Goal: Book appointment/travel/reservation

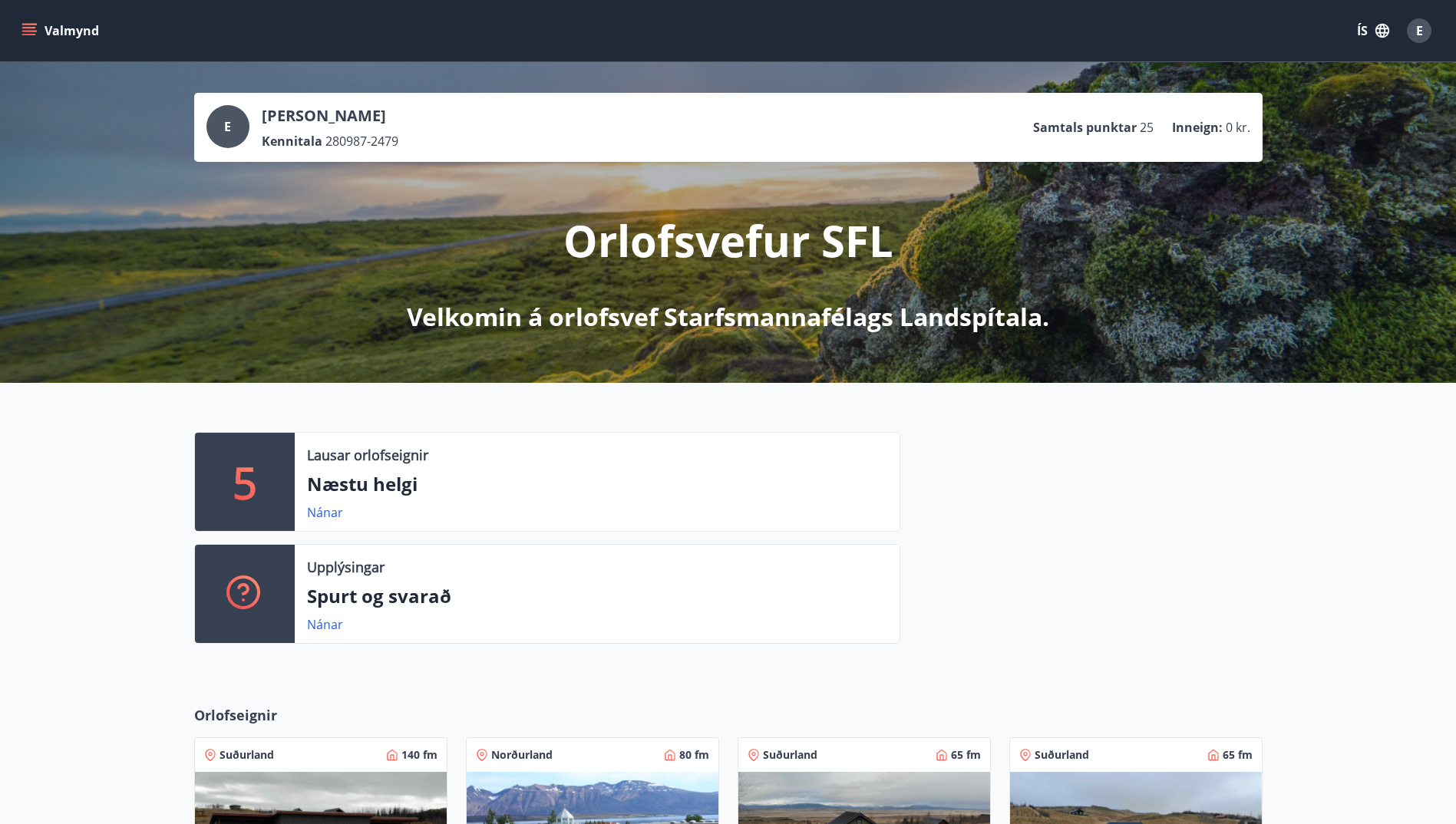
click at [26, 28] on icon "menu" at bounding box center [29, 28] width 14 height 2
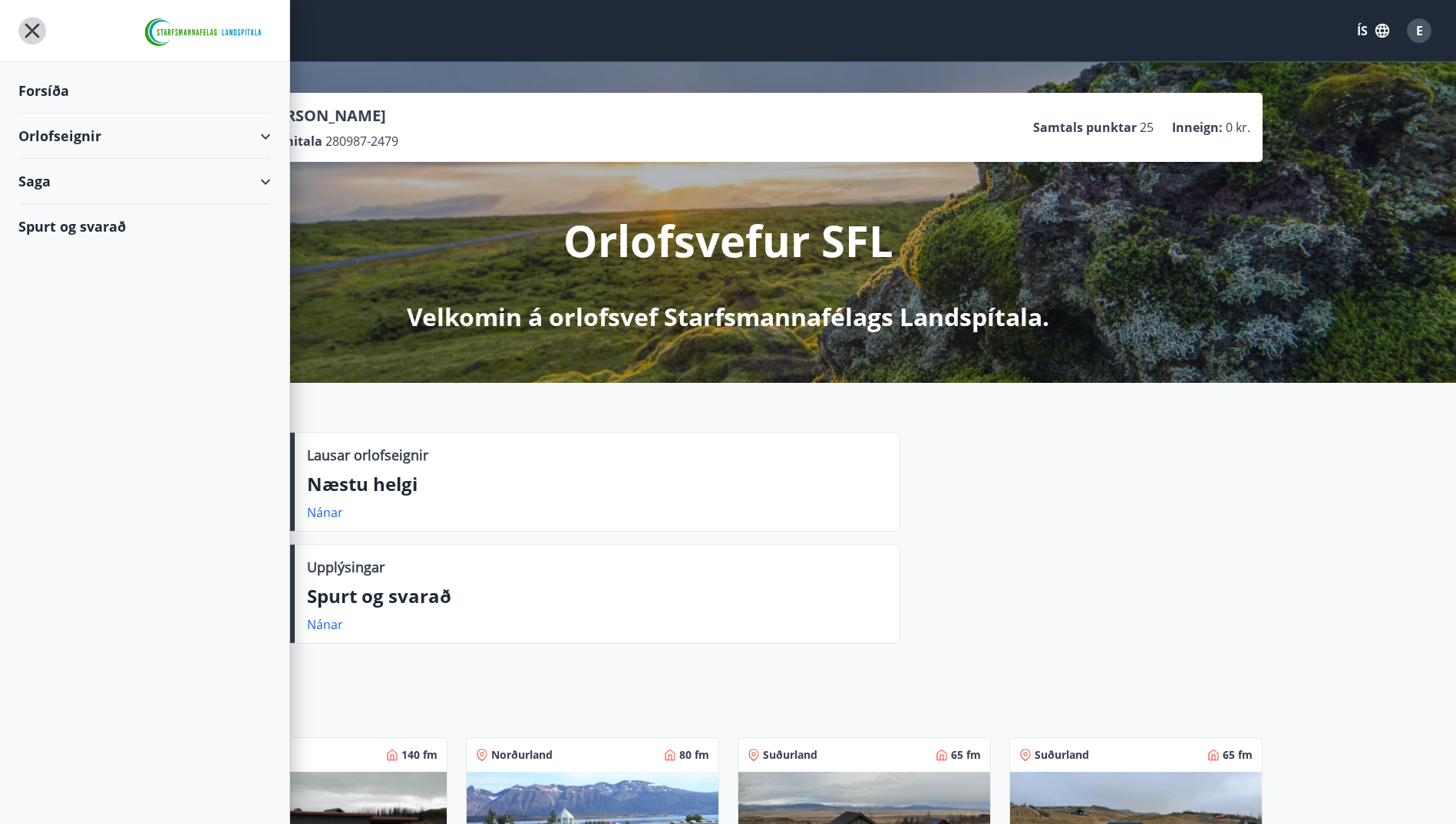
click at [26, 28] on icon "menu" at bounding box center [32, 31] width 28 height 28
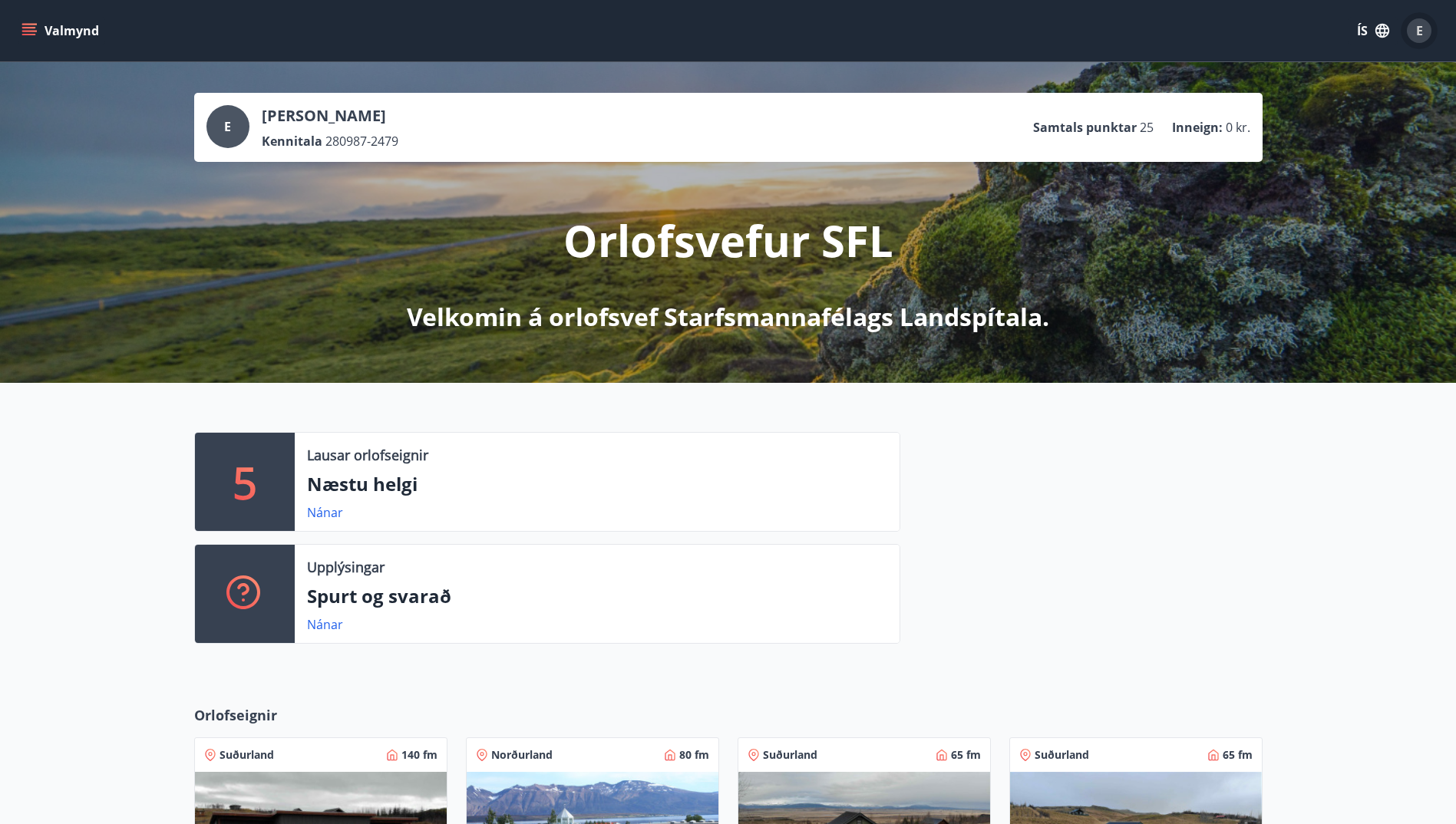
click at [1417, 33] on span "E" at bounding box center [1419, 31] width 7 height 17
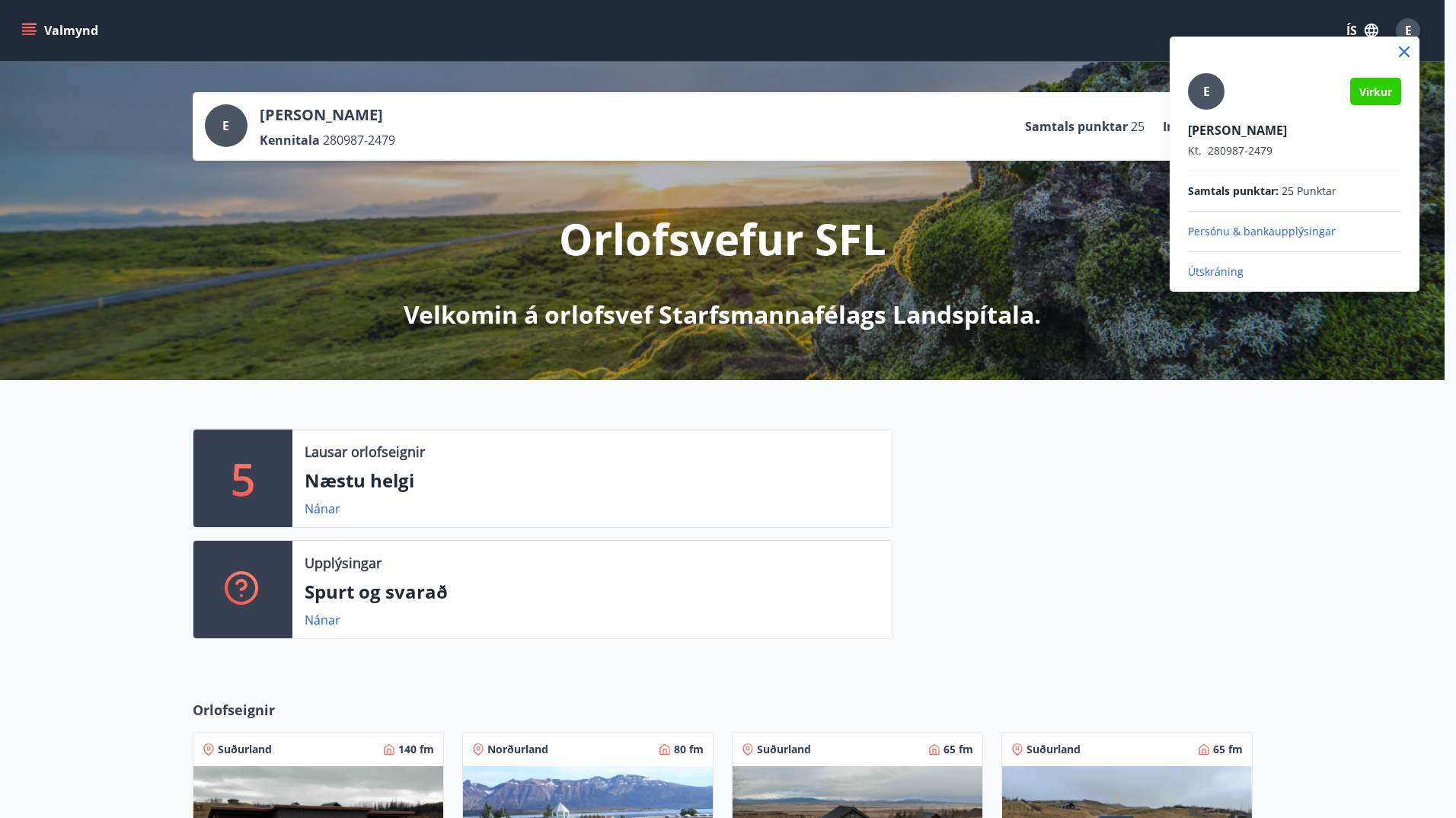
click at [39, 476] on div at bounding box center [728, 409] width 1456 height 818
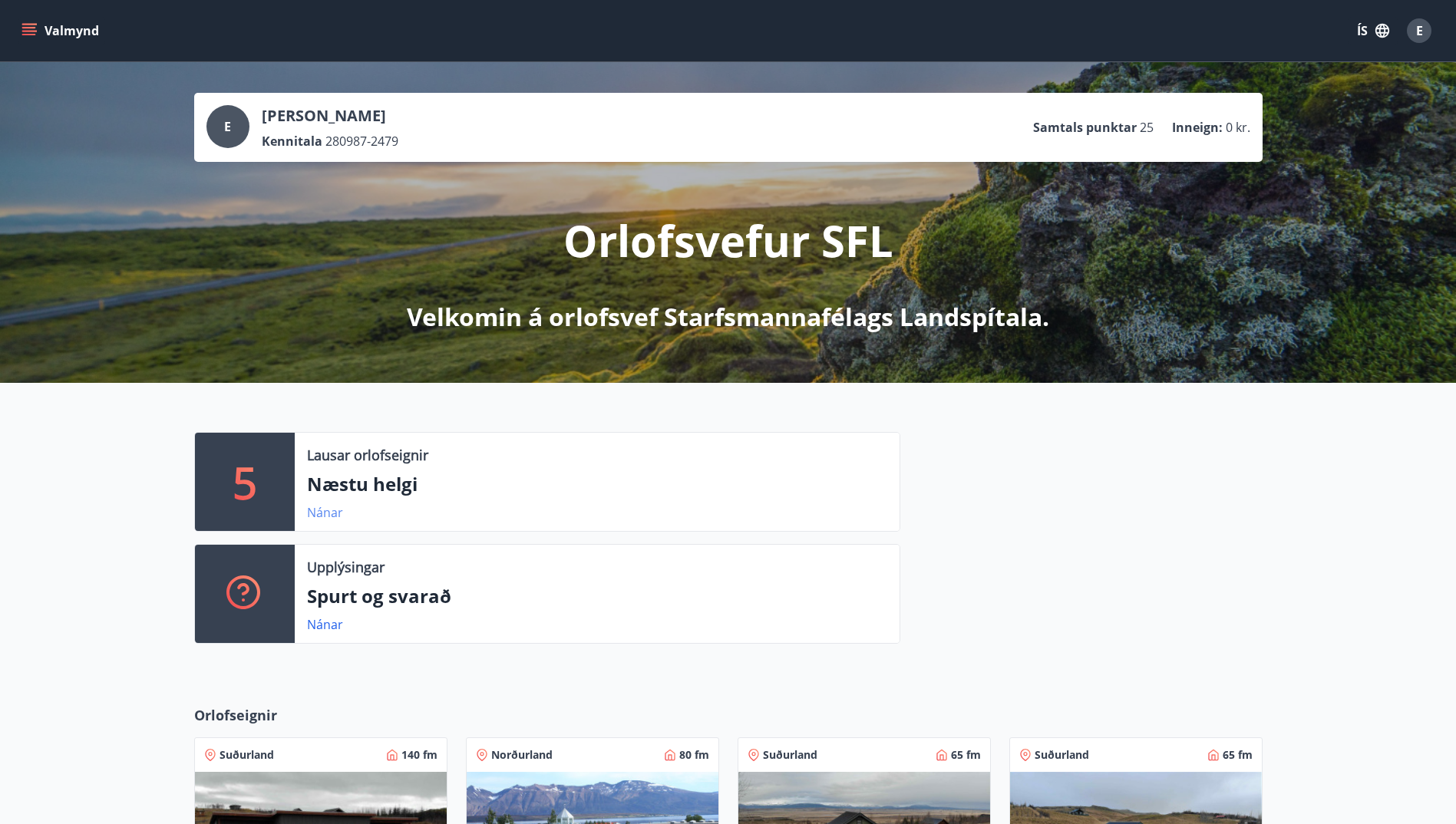
click at [323, 509] on link "Nánar" at bounding box center [325, 513] width 36 height 17
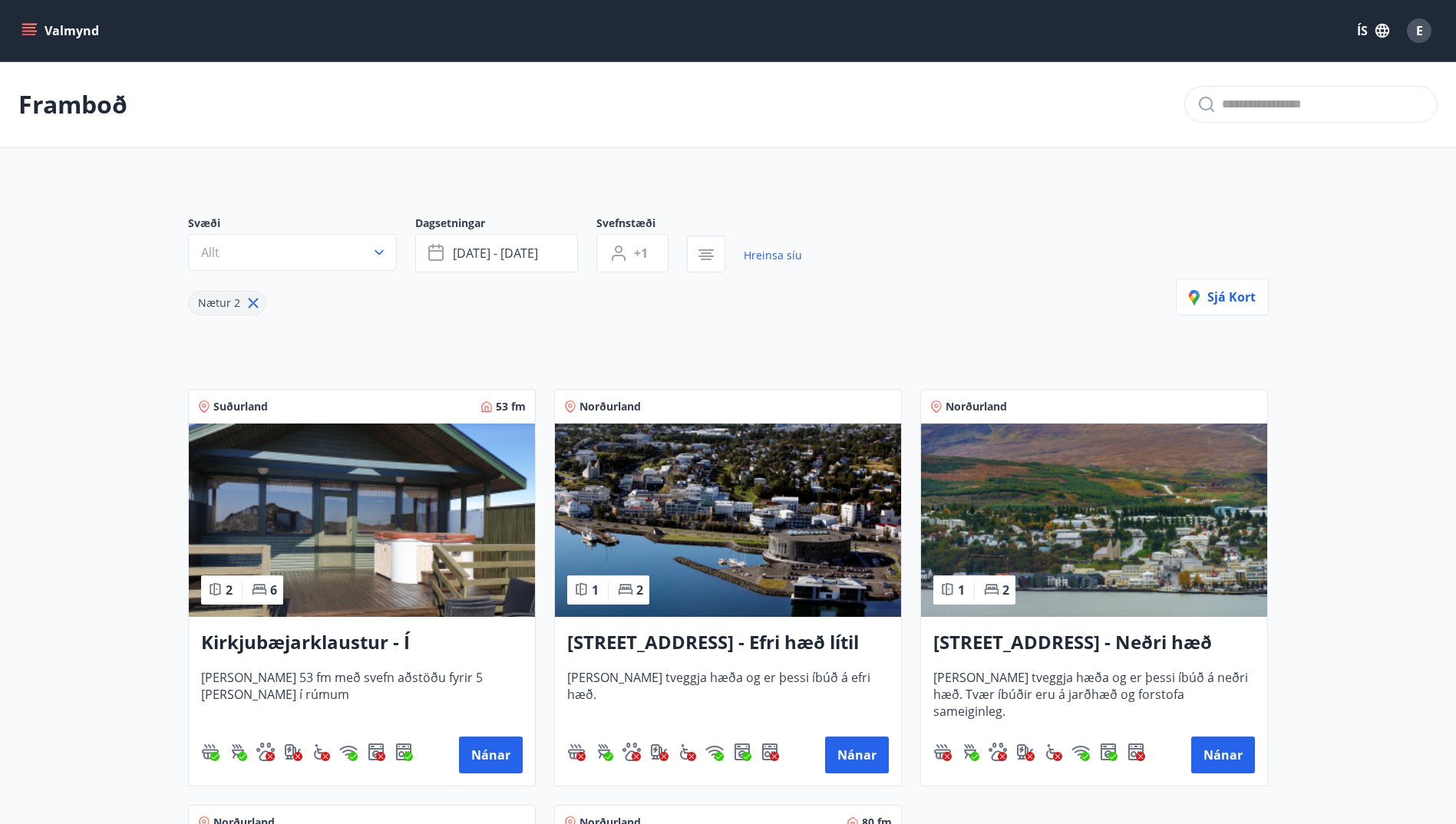
click at [22, 32] on icon "menu" at bounding box center [29, 31] width 15 height 15
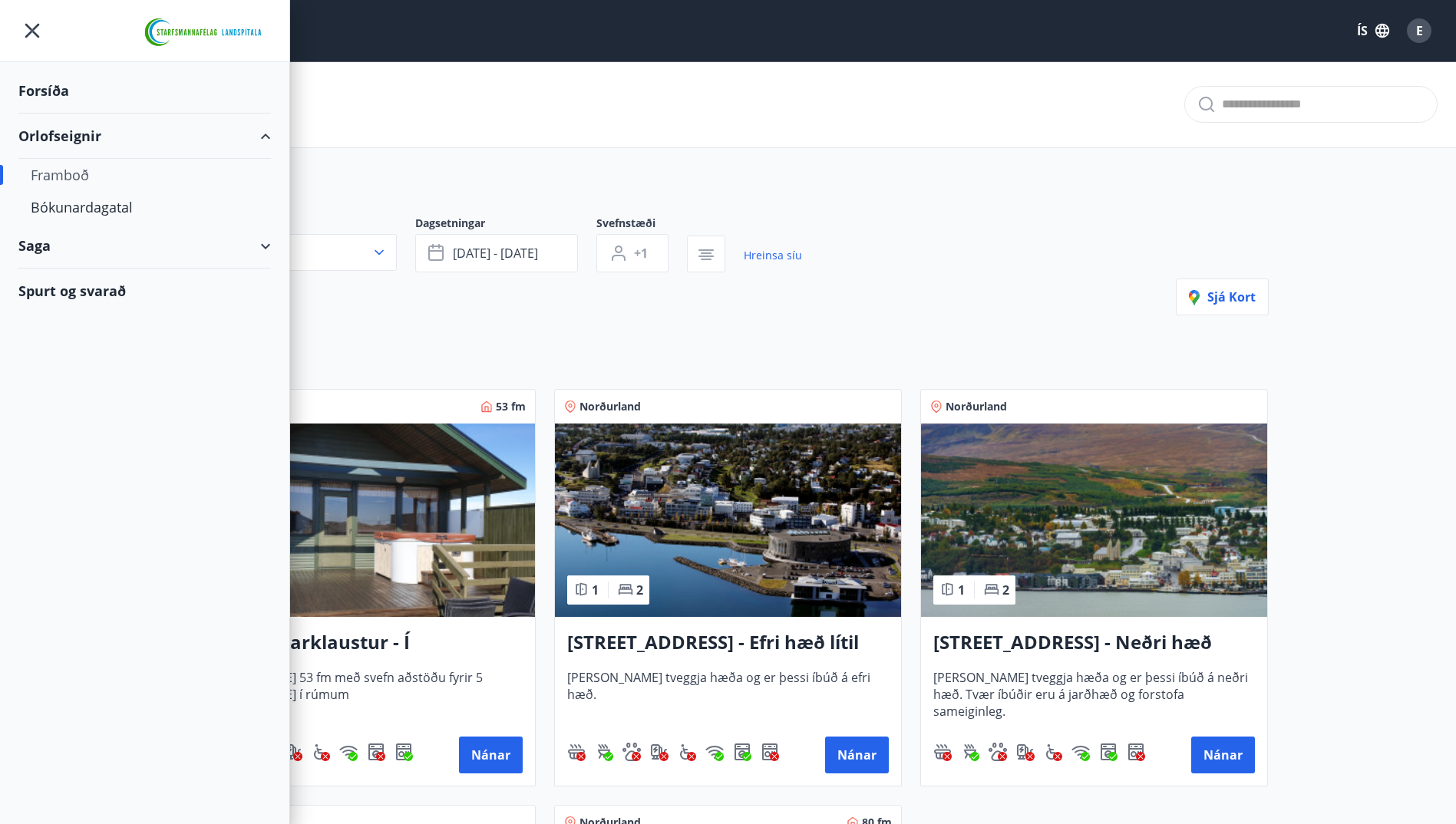
click at [72, 181] on div "Framboð" at bounding box center [145, 175] width 228 height 32
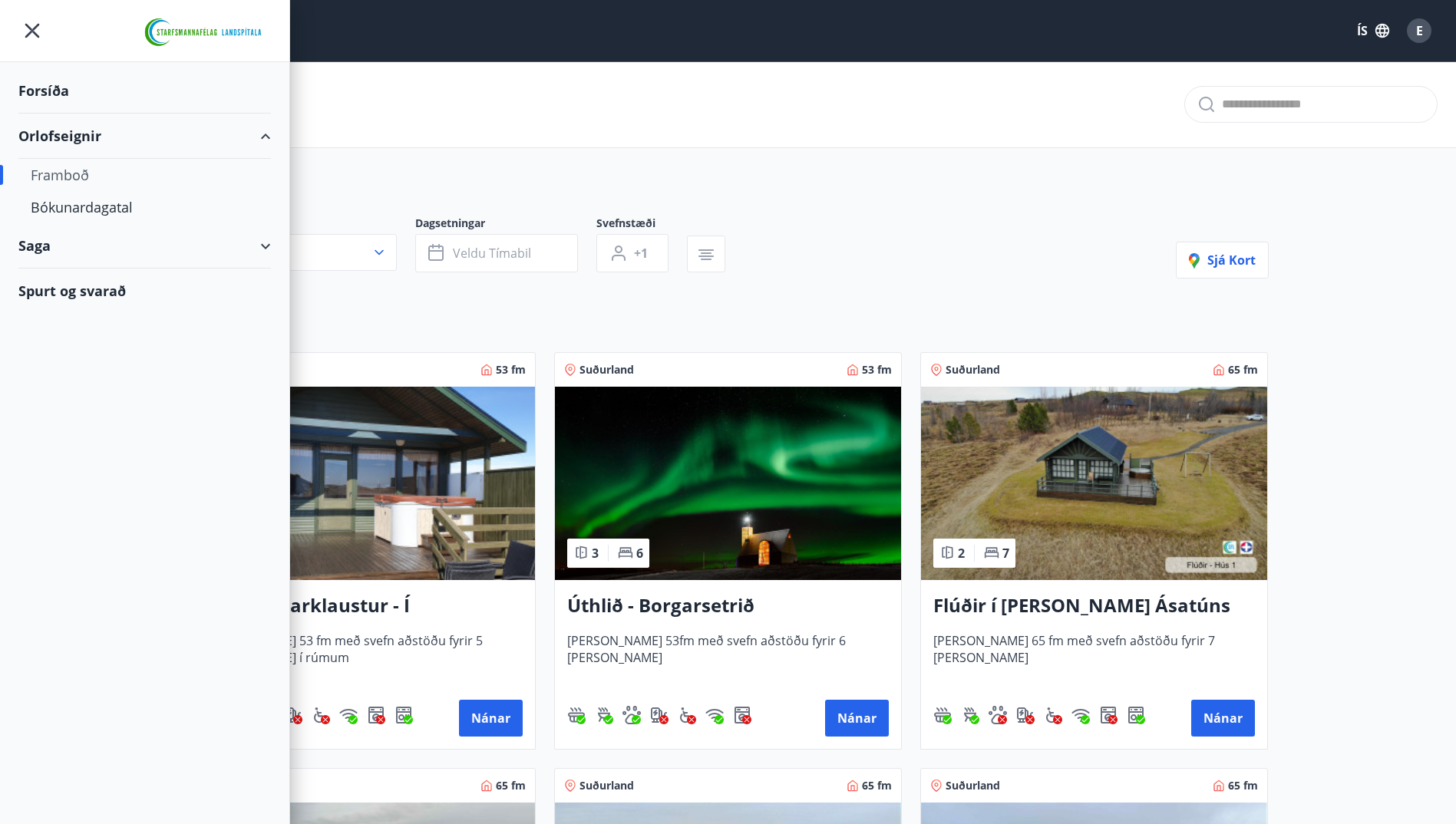
type input "*"
click at [72, 204] on div "Bókunardagatal" at bounding box center [145, 207] width 228 height 32
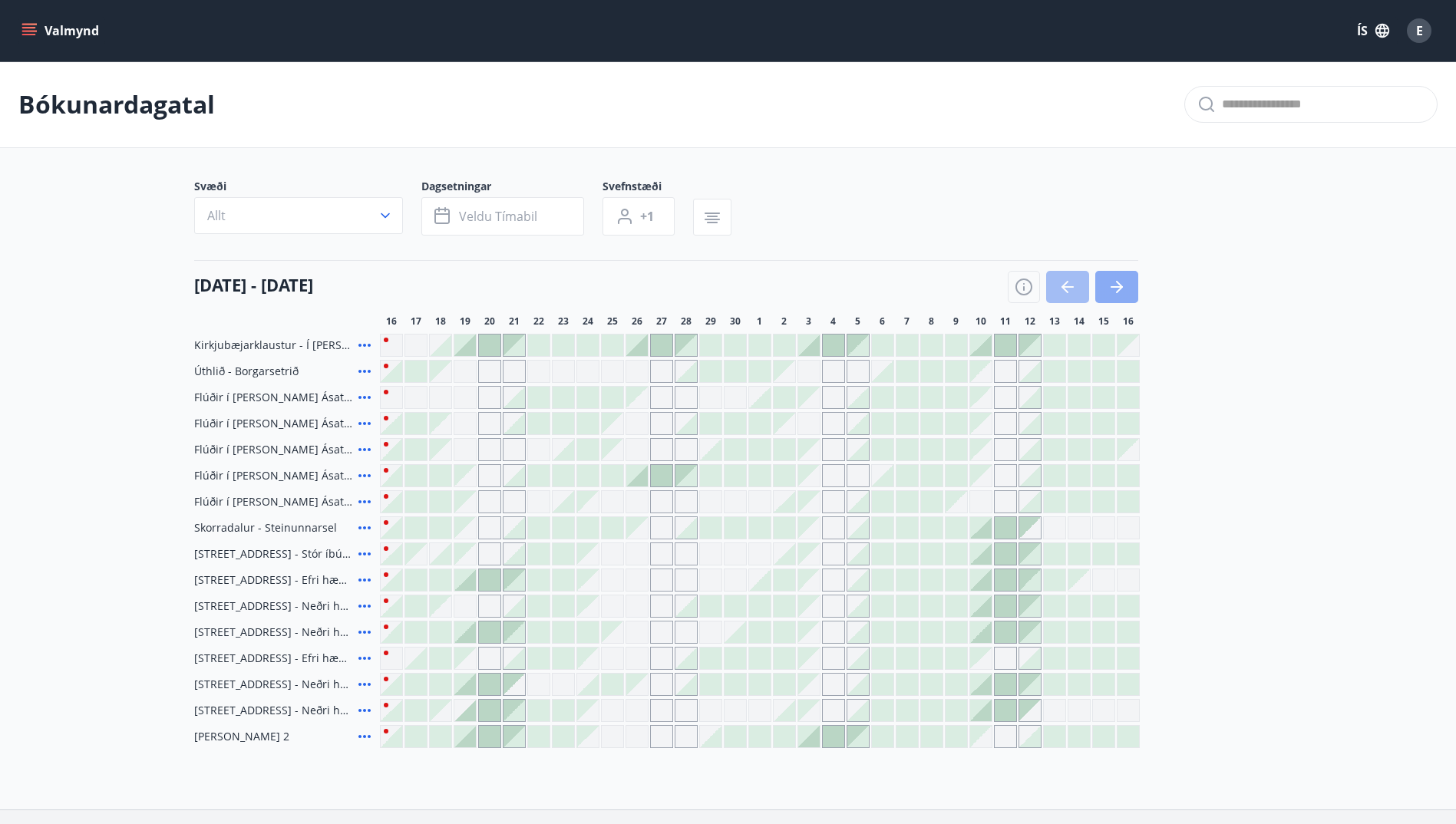
click at [1124, 285] on icon "button" at bounding box center [1117, 287] width 19 height 18
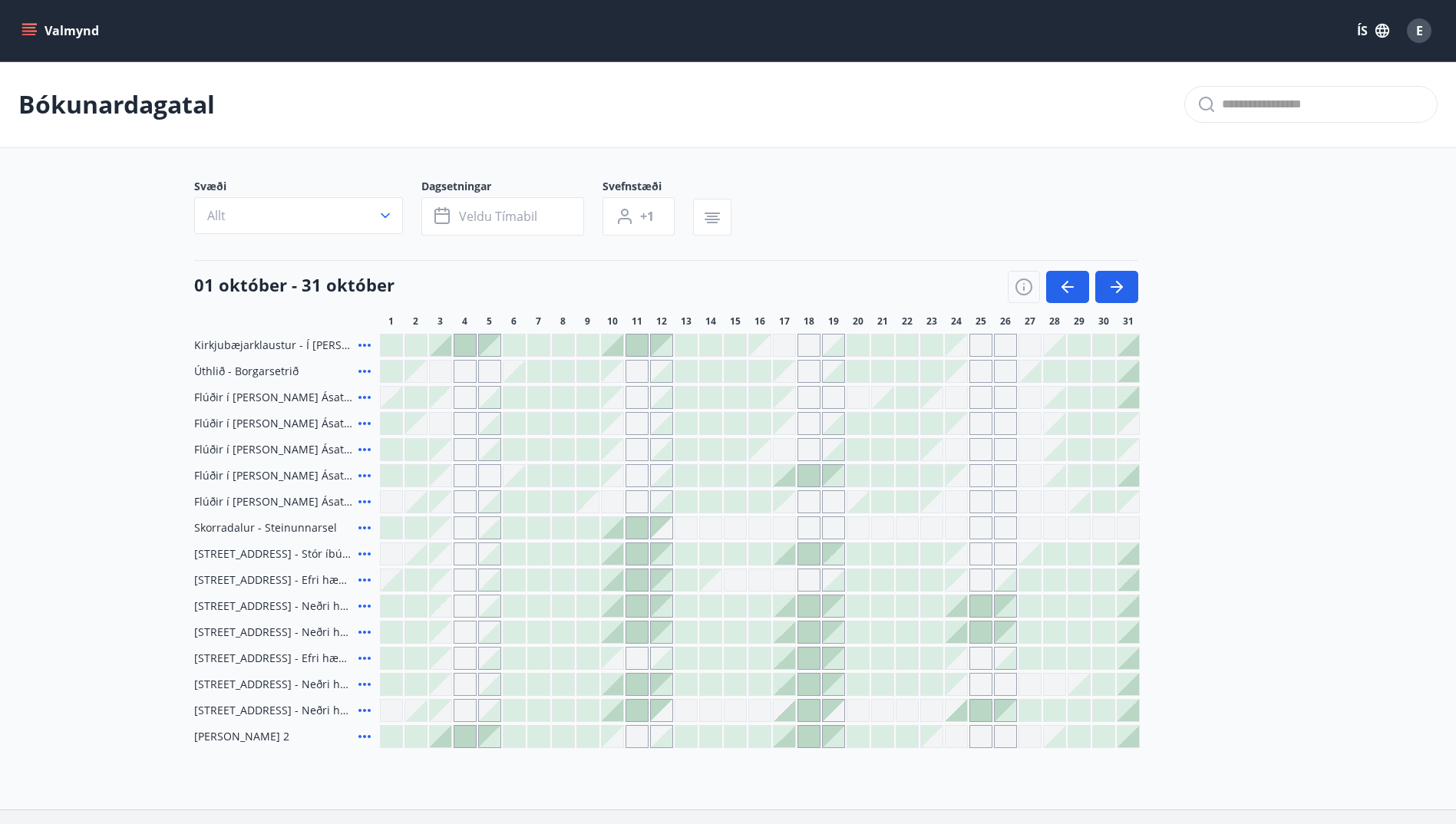
click at [621, 530] on div at bounding box center [612, 528] width 22 height 22
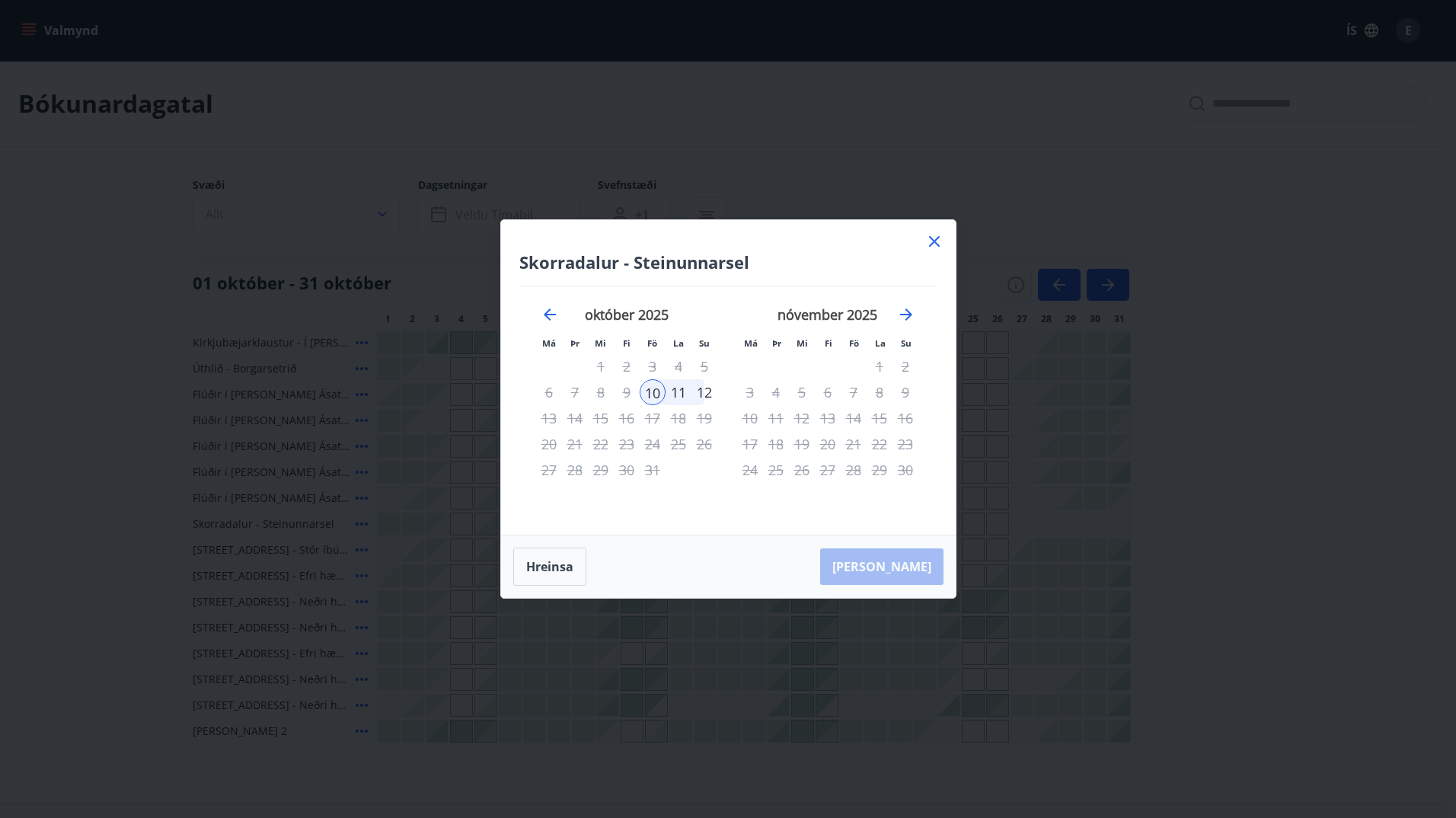
drag, startPoint x: 937, startPoint y: 241, endPoint x: 733, endPoint y: 354, distance: 233.2
click at [936, 242] on icon at bounding box center [934, 242] width 18 height 18
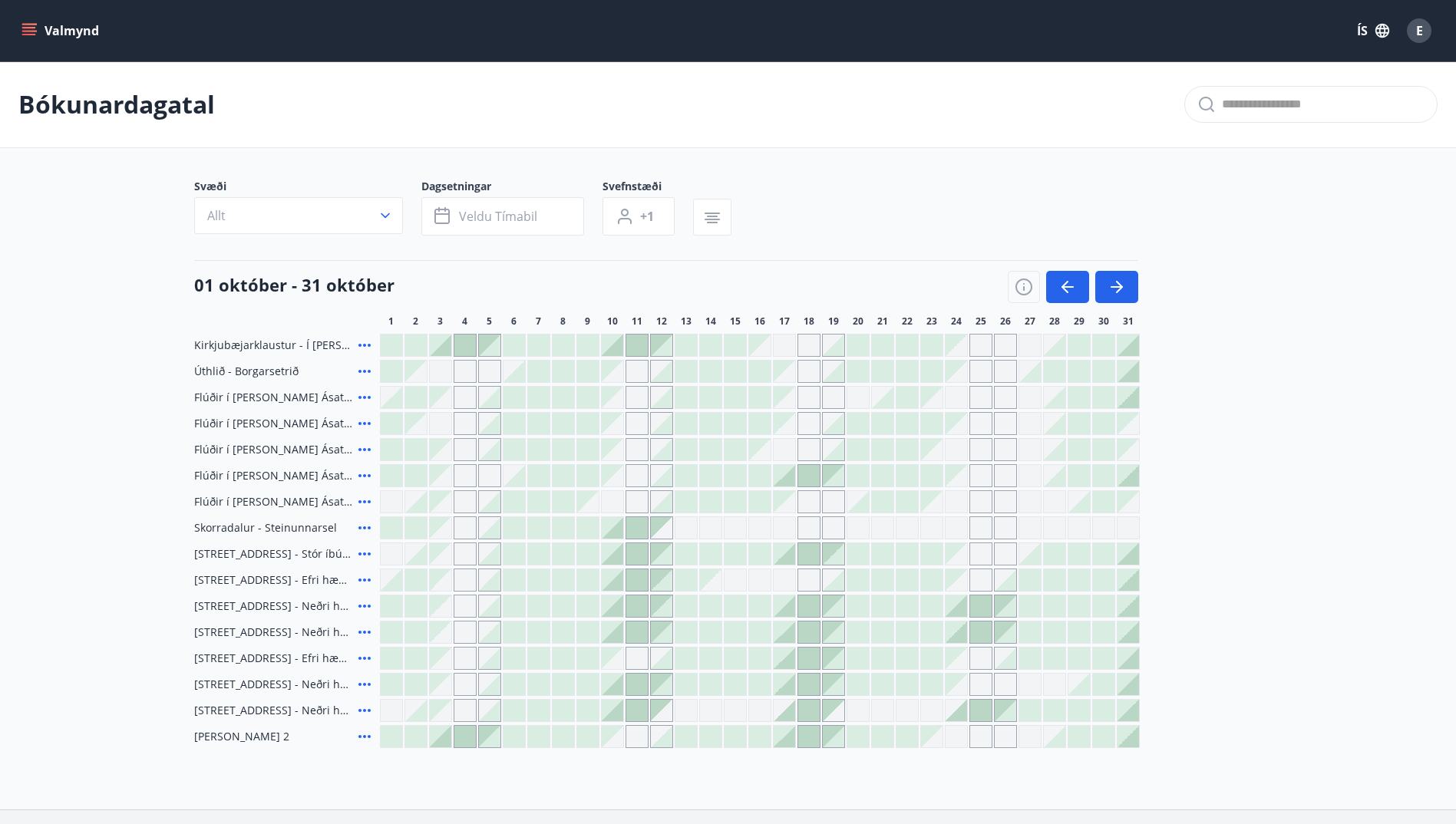
click at [369, 527] on icon at bounding box center [365, 528] width 12 height 3
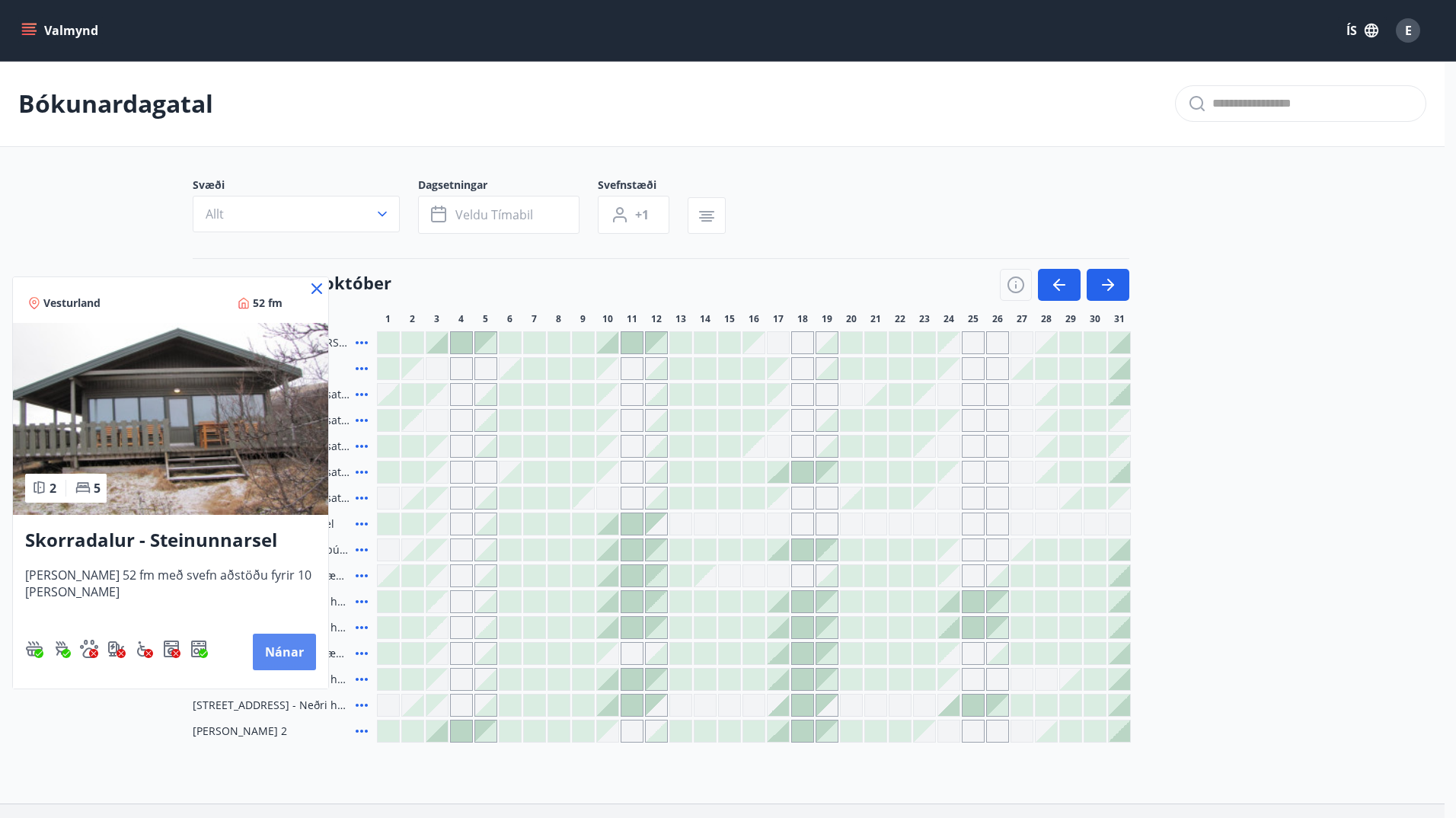
click at [269, 635] on button "Nánar" at bounding box center [284, 652] width 64 height 37
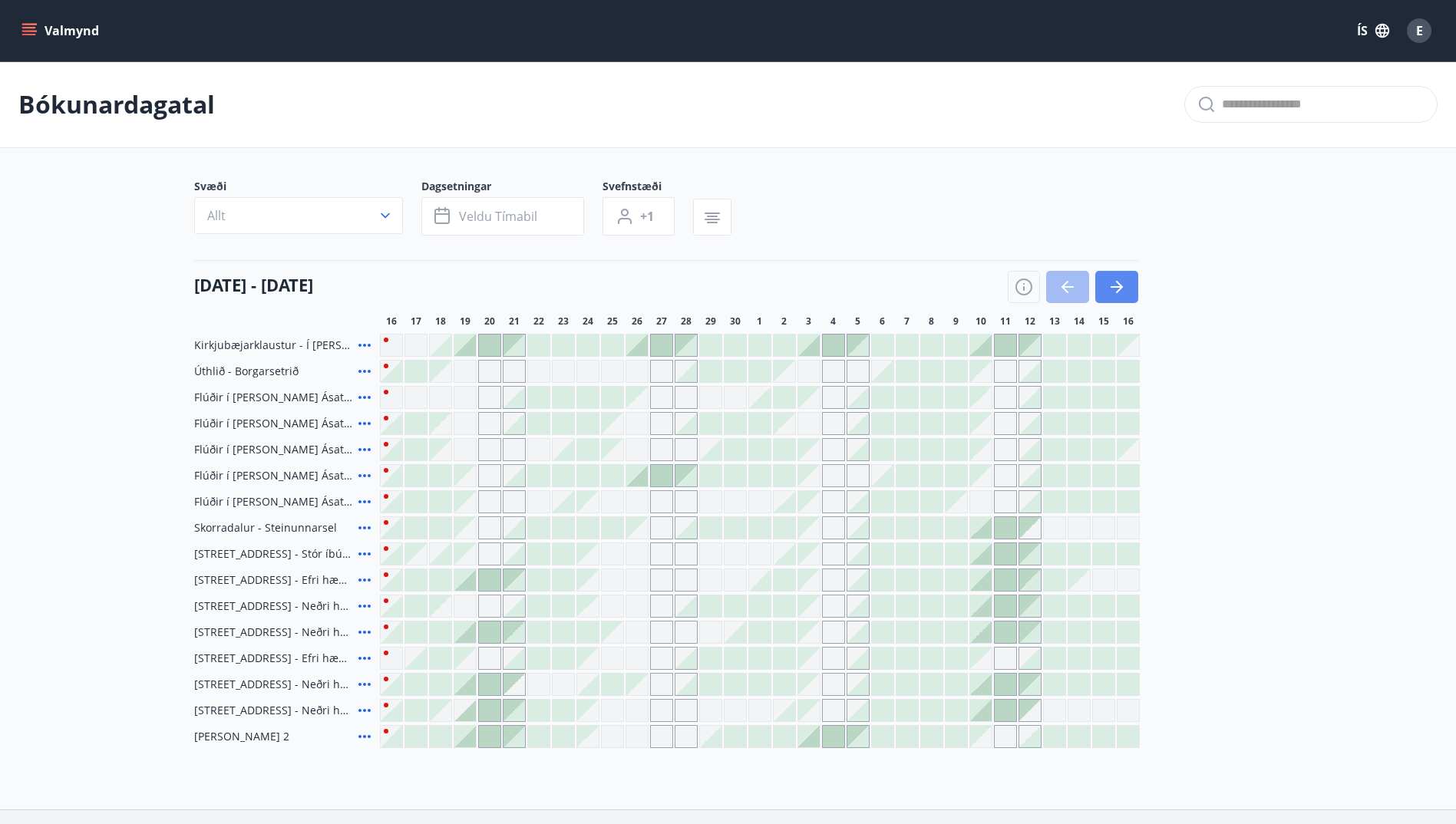
click at [1104, 281] on button "button" at bounding box center [1117, 287] width 43 height 32
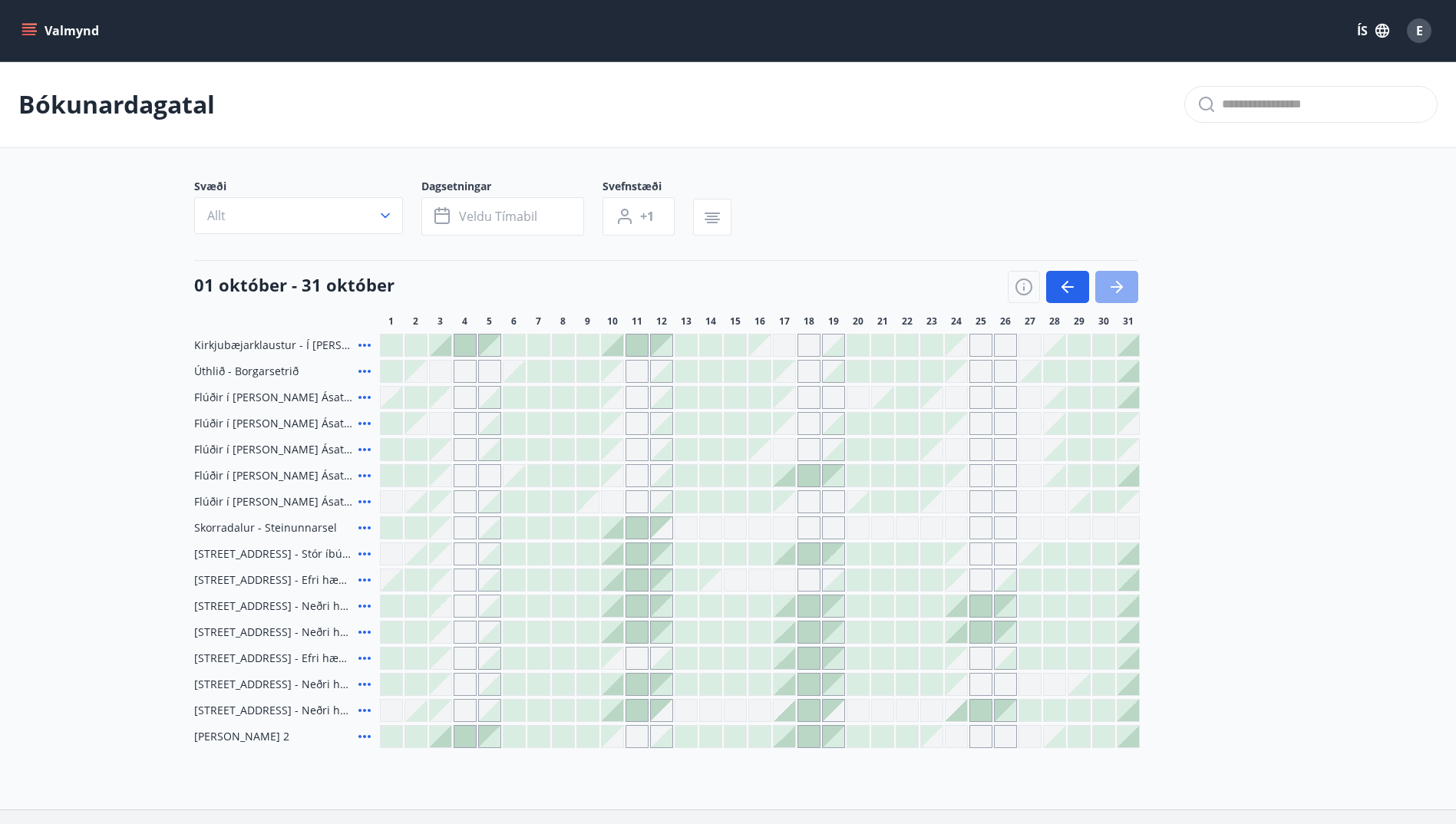
click at [1130, 289] on button "button" at bounding box center [1117, 287] width 43 height 32
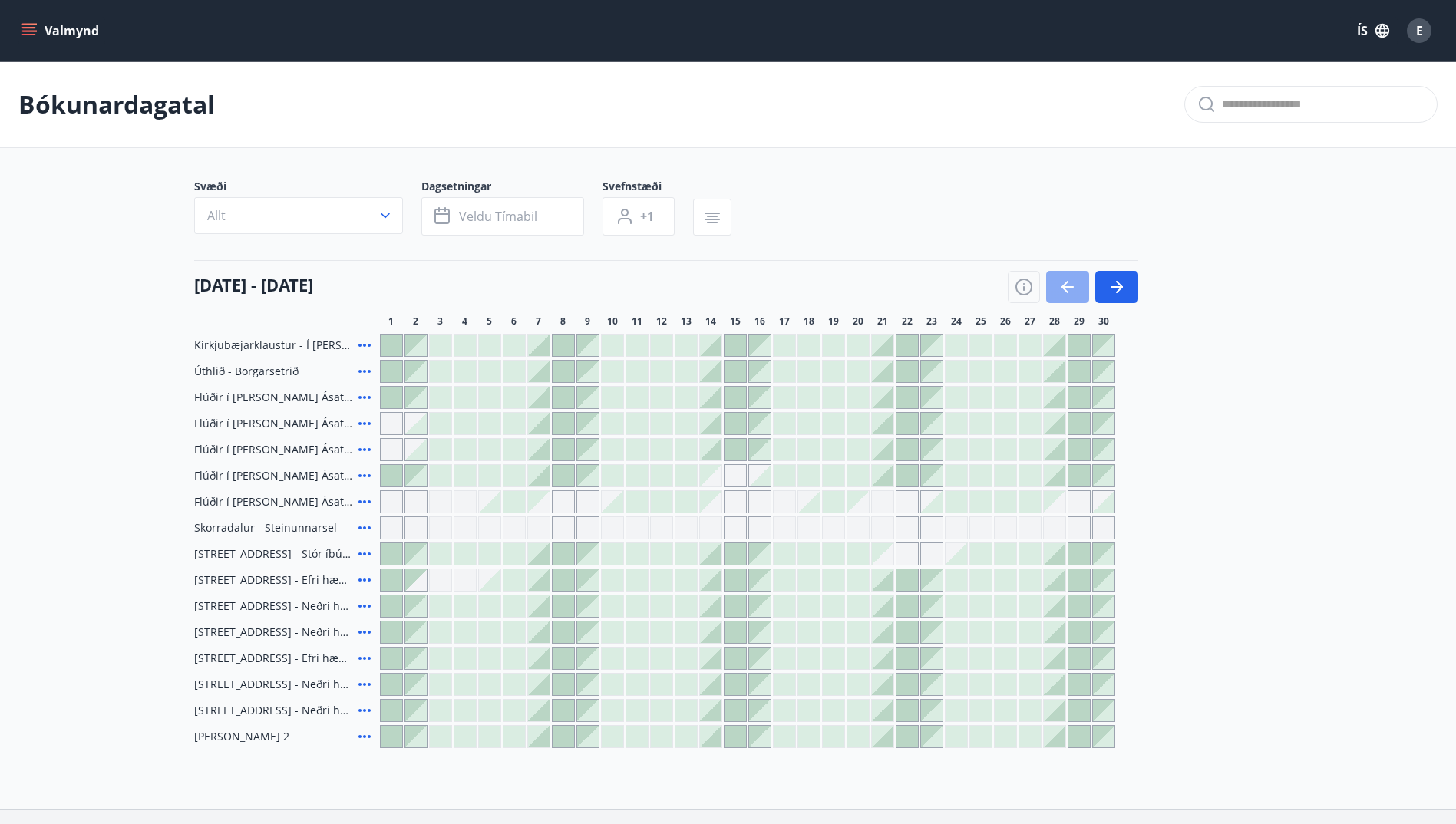
click at [1065, 284] on icon "button" at bounding box center [1064, 287] width 7 height 12
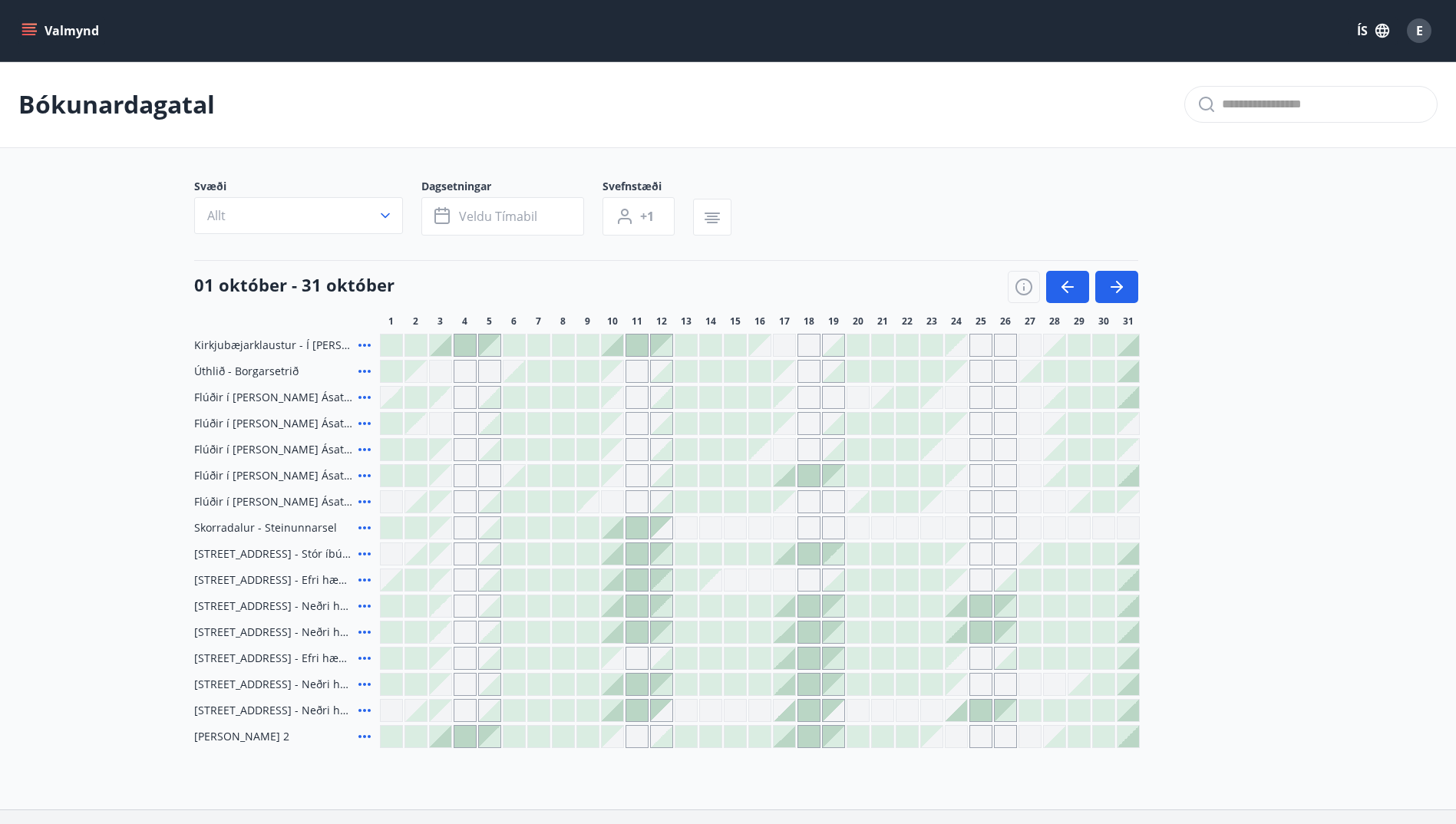
click at [369, 475] on icon at bounding box center [365, 476] width 12 height 3
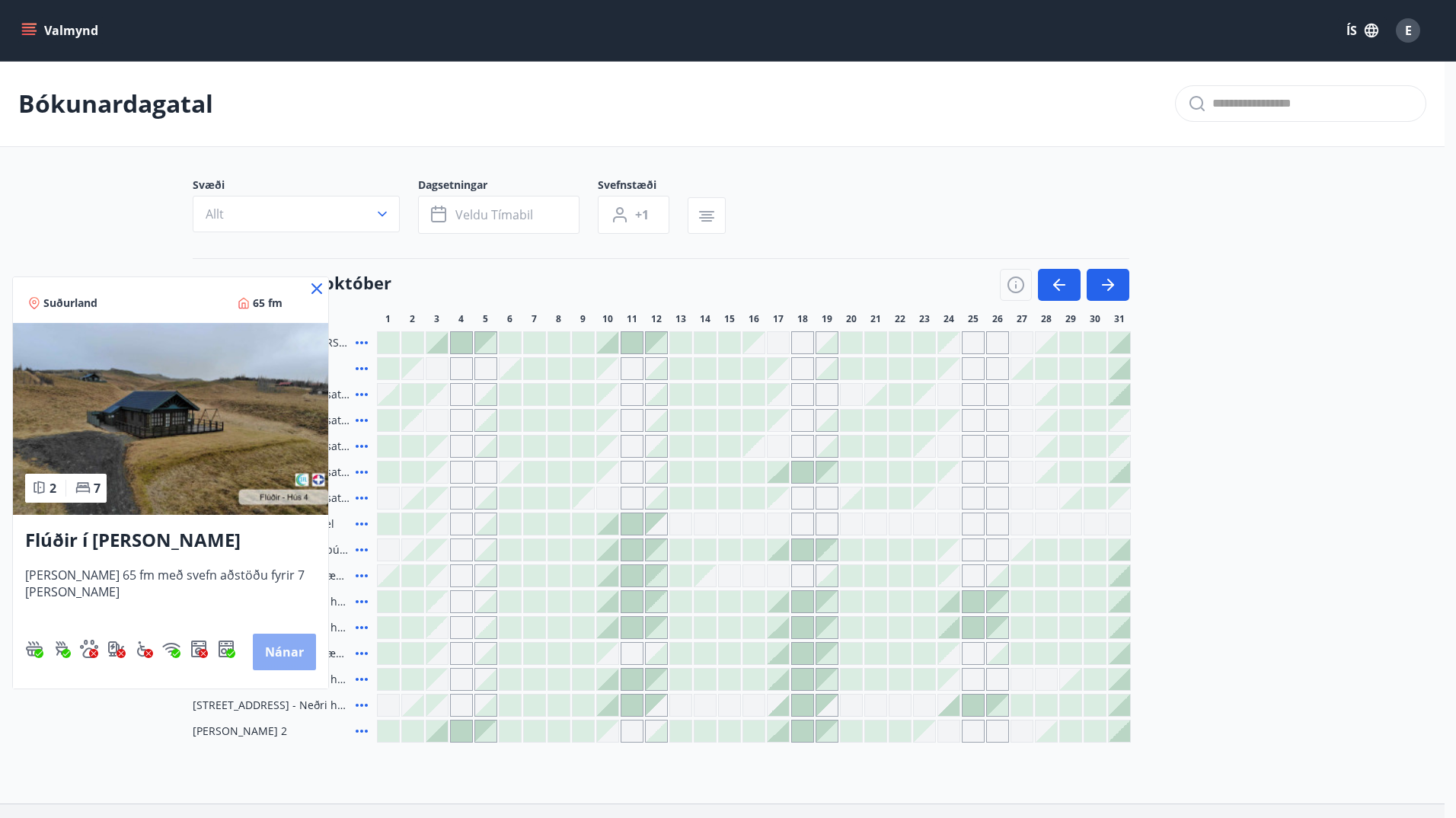
click at [286, 649] on button "Nánar" at bounding box center [284, 652] width 64 height 37
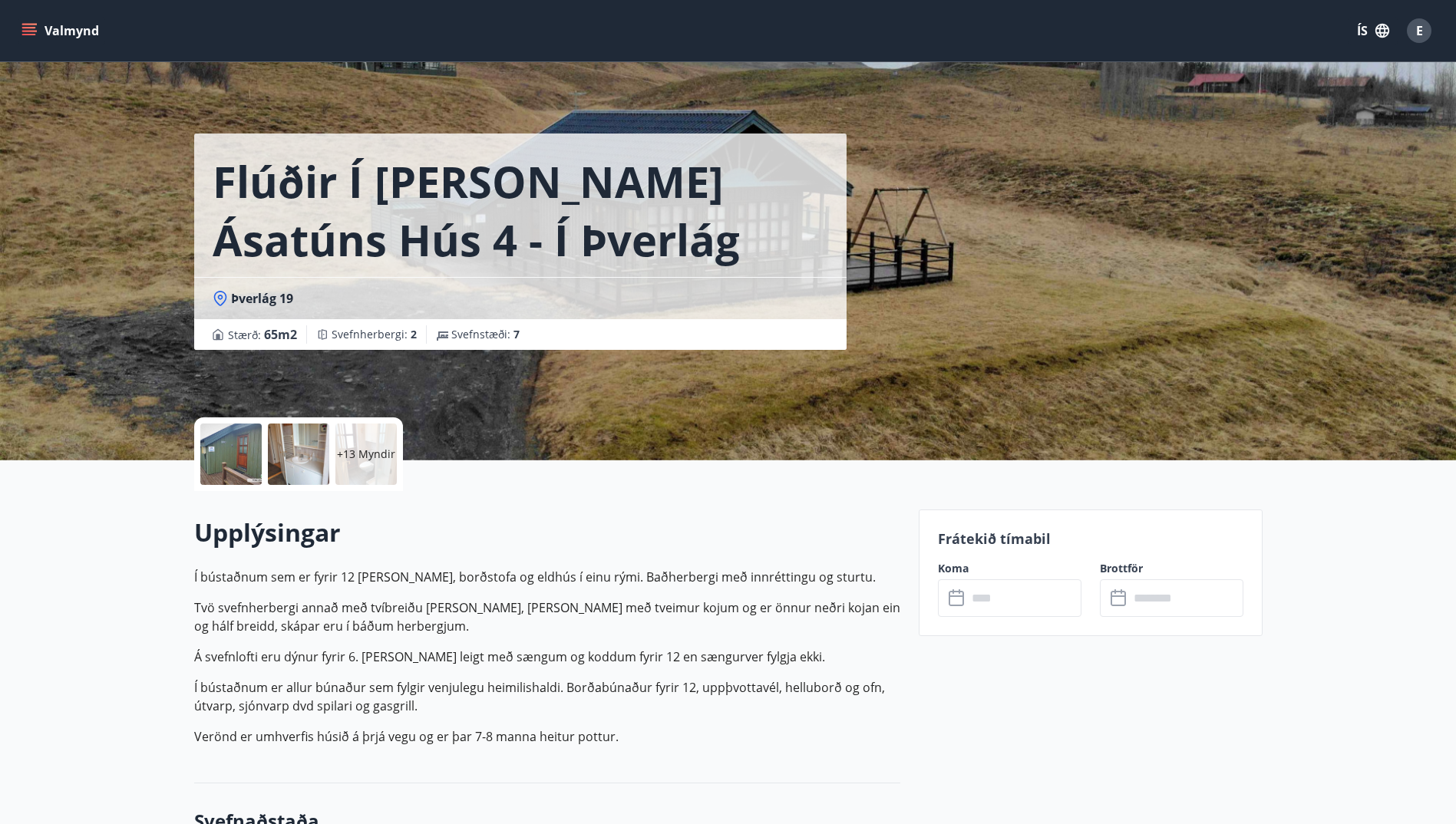
click at [23, 30] on icon "menu" at bounding box center [29, 31] width 15 height 15
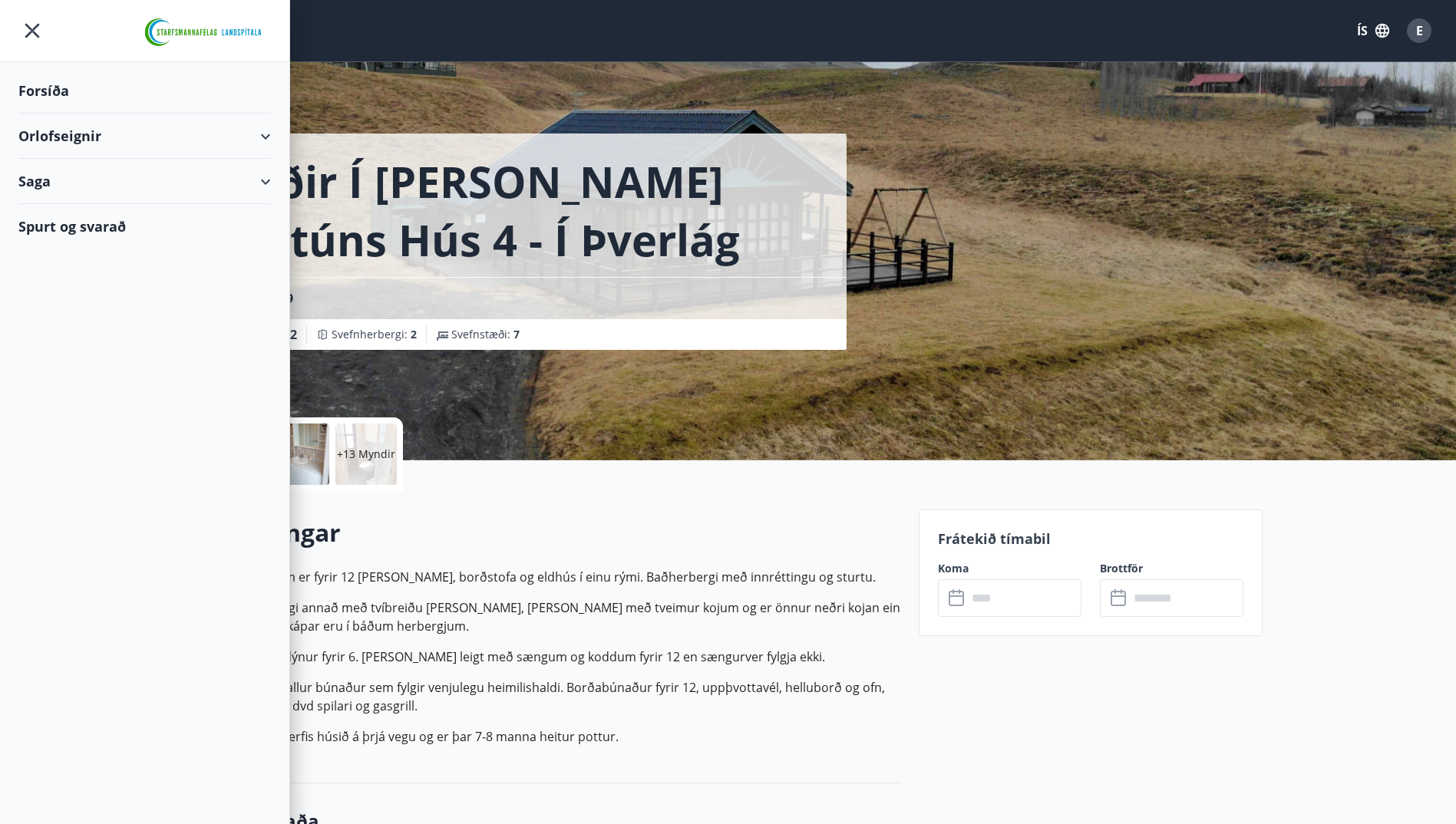
click at [266, 133] on div "Orlofseignir" at bounding box center [144, 136] width 252 height 45
click at [93, 208] on div "Bókunardagatal" at bounding box center [145, 207] width 228 height 32
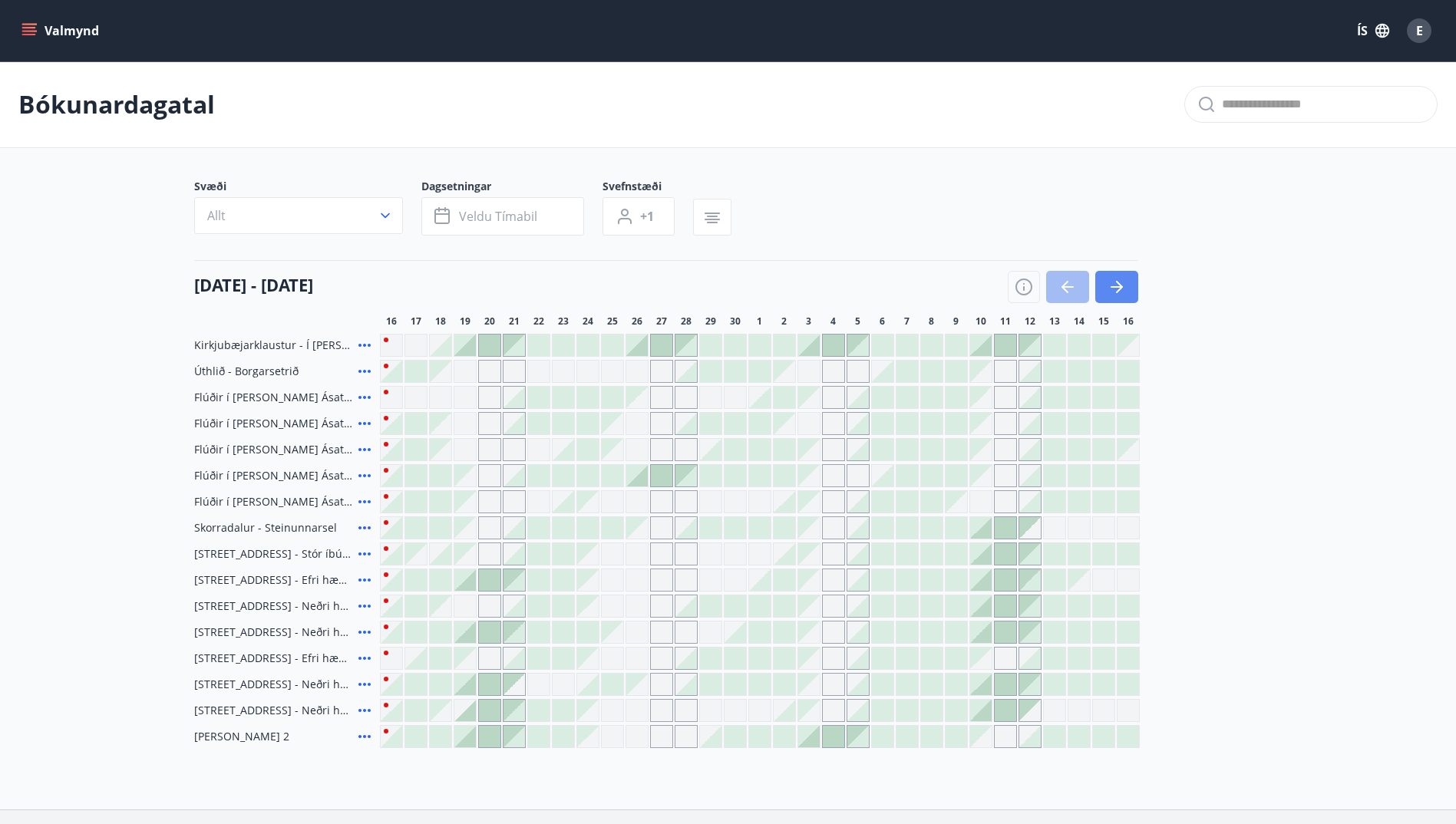
click at [1119, 297] on button "button" at bounding box center [1117, 287] width 43 height 32
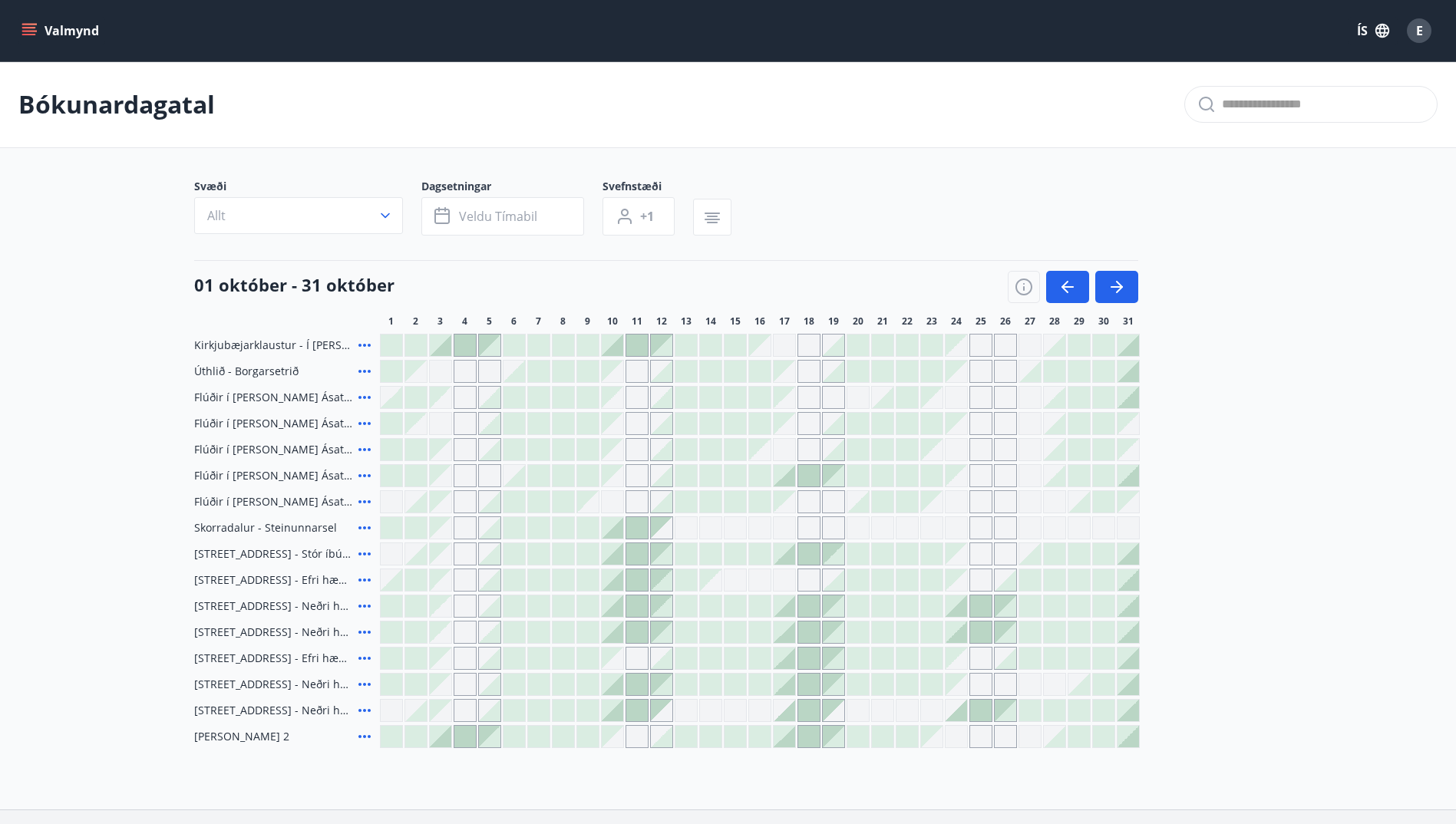
click at [369, 525] on icon at bounding box center [365, 528] width 19 height 18
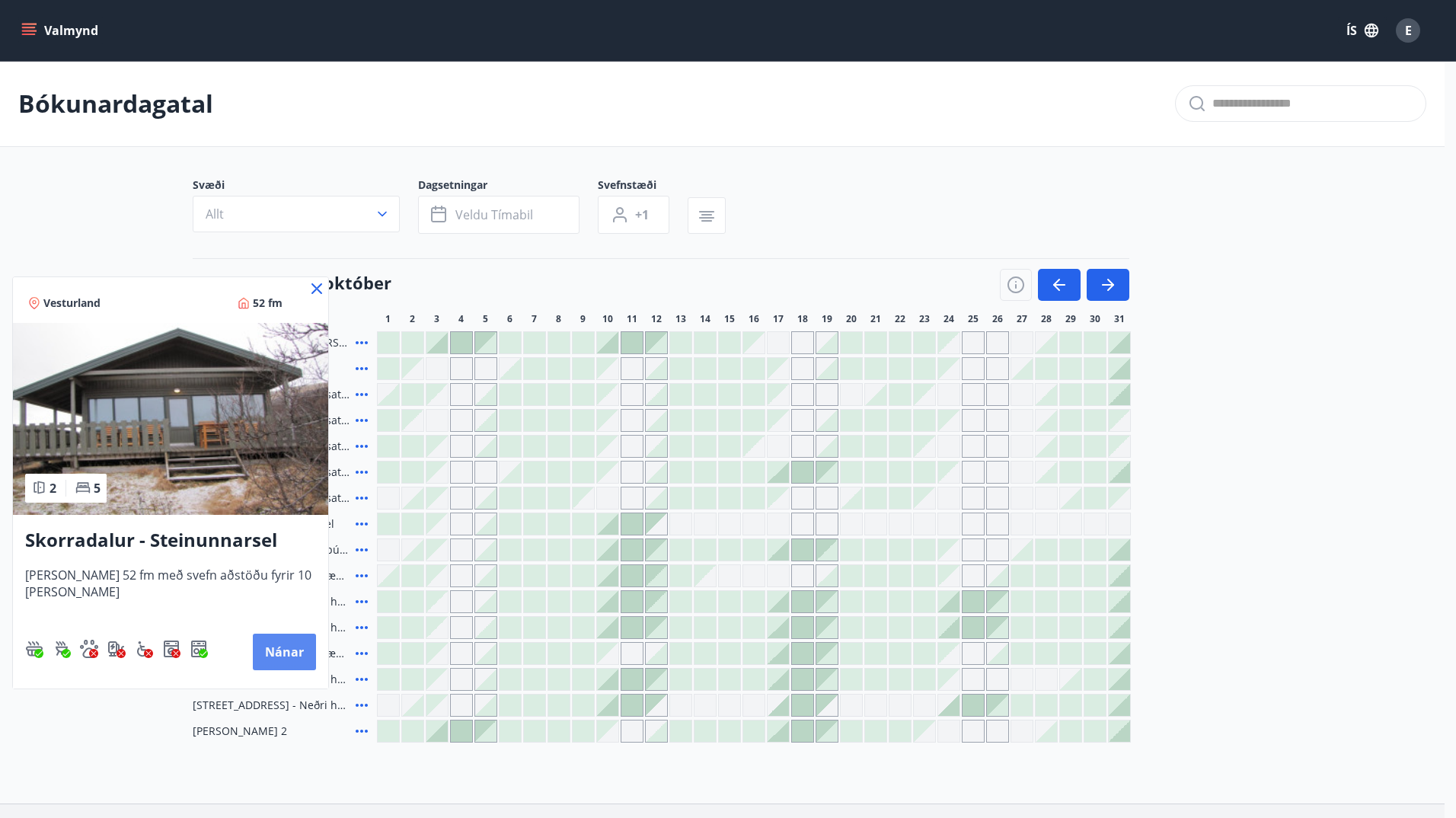
click at [281, 647] on button "Nánar" at bounding box center [284, 652] width 64 height 37
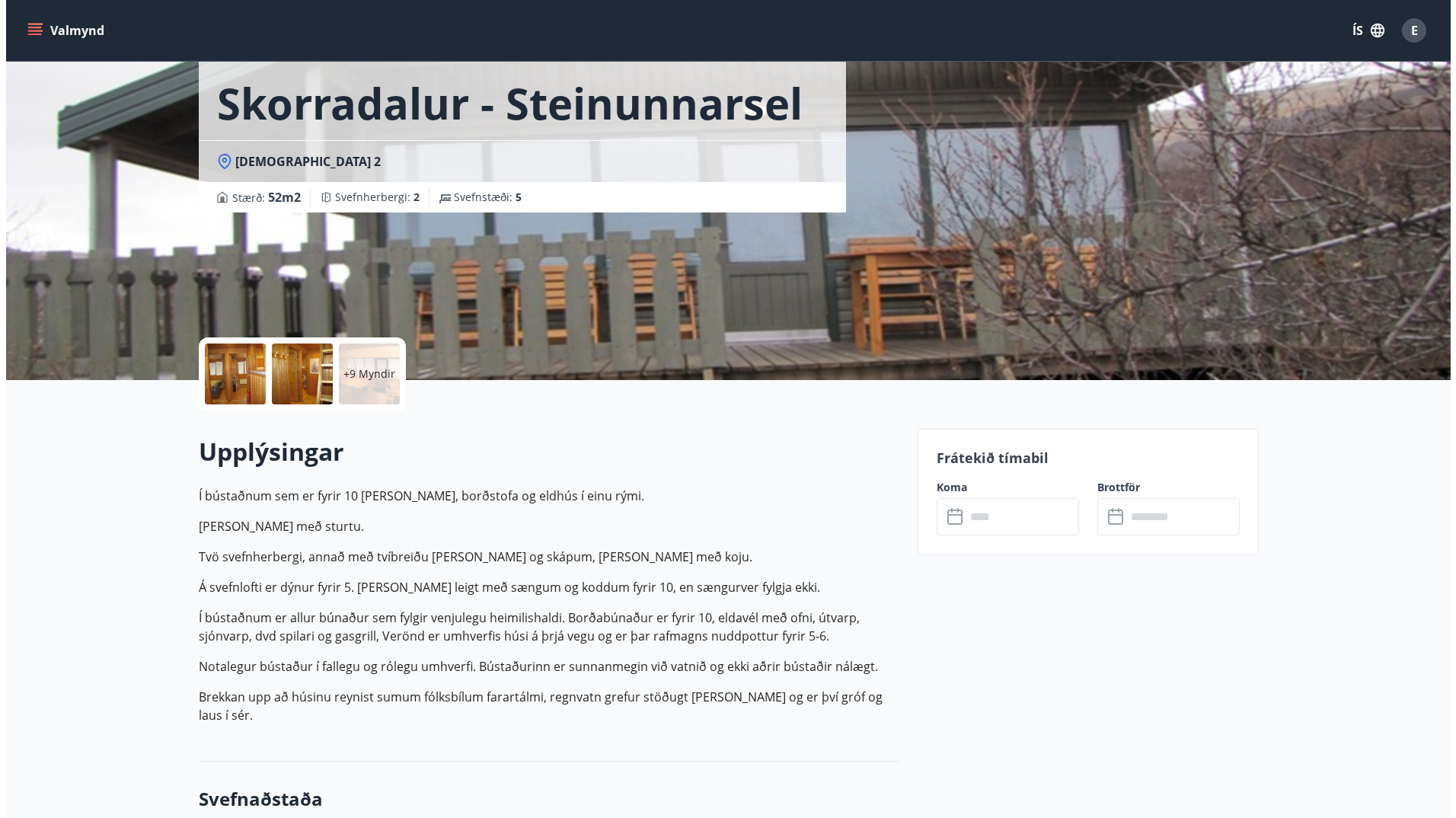
scroll to position [77, 0]
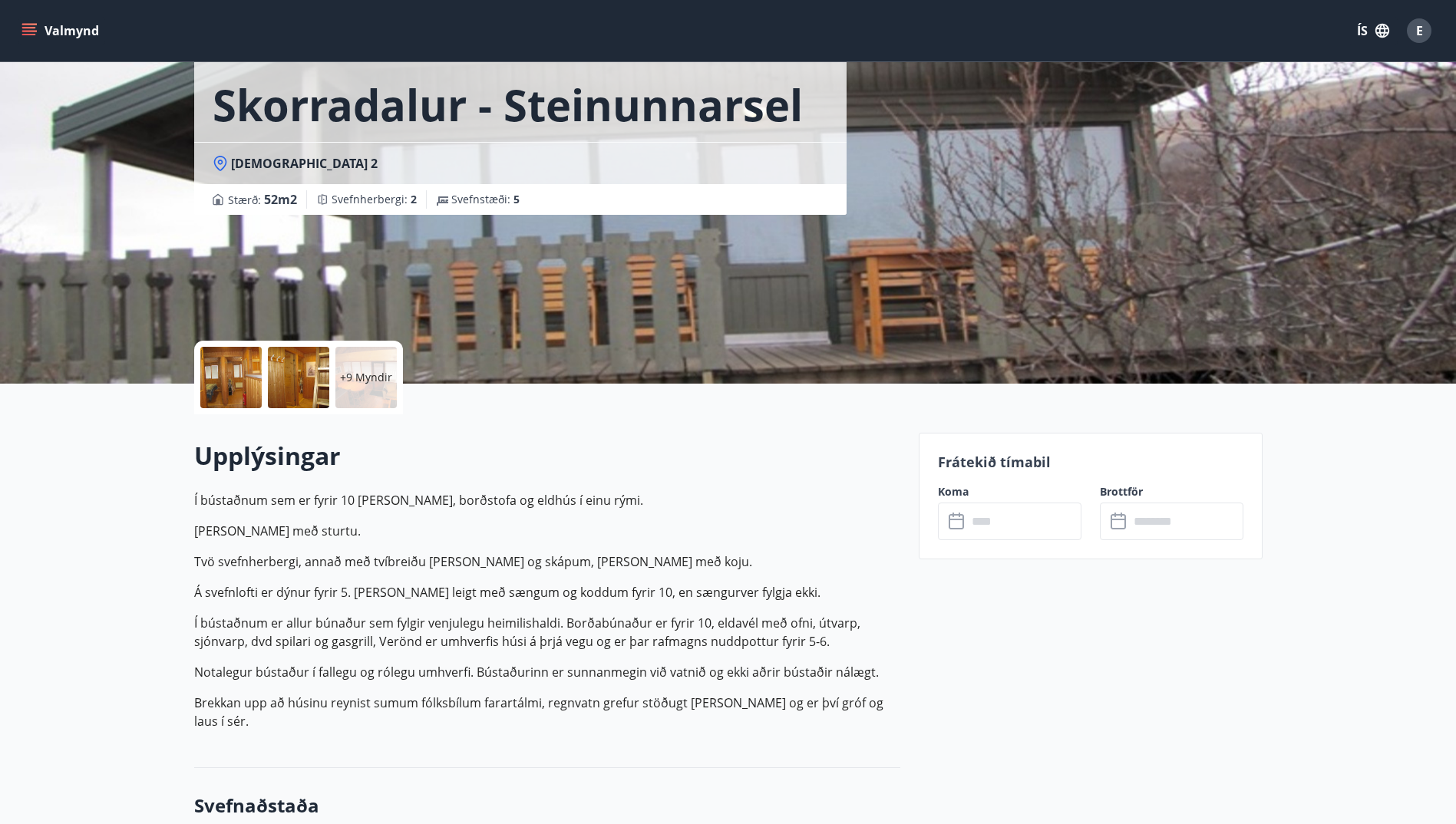
click at [380, 385] on p "+9 Myndir" at bounding box center [366, 378] width 52 height 15
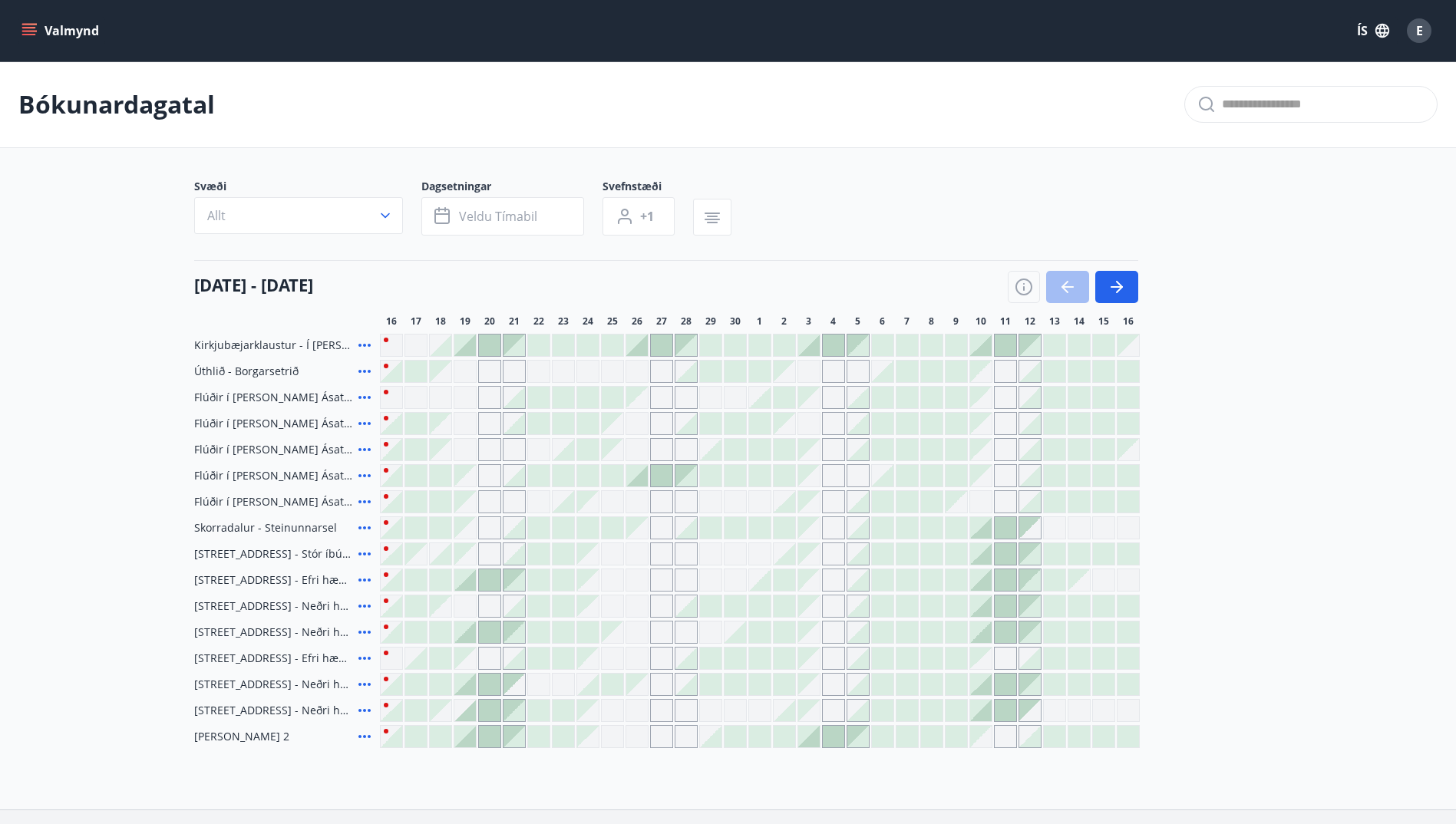
click at [367, 475] on icon at bounding box center [365, 476] width 19 height 18
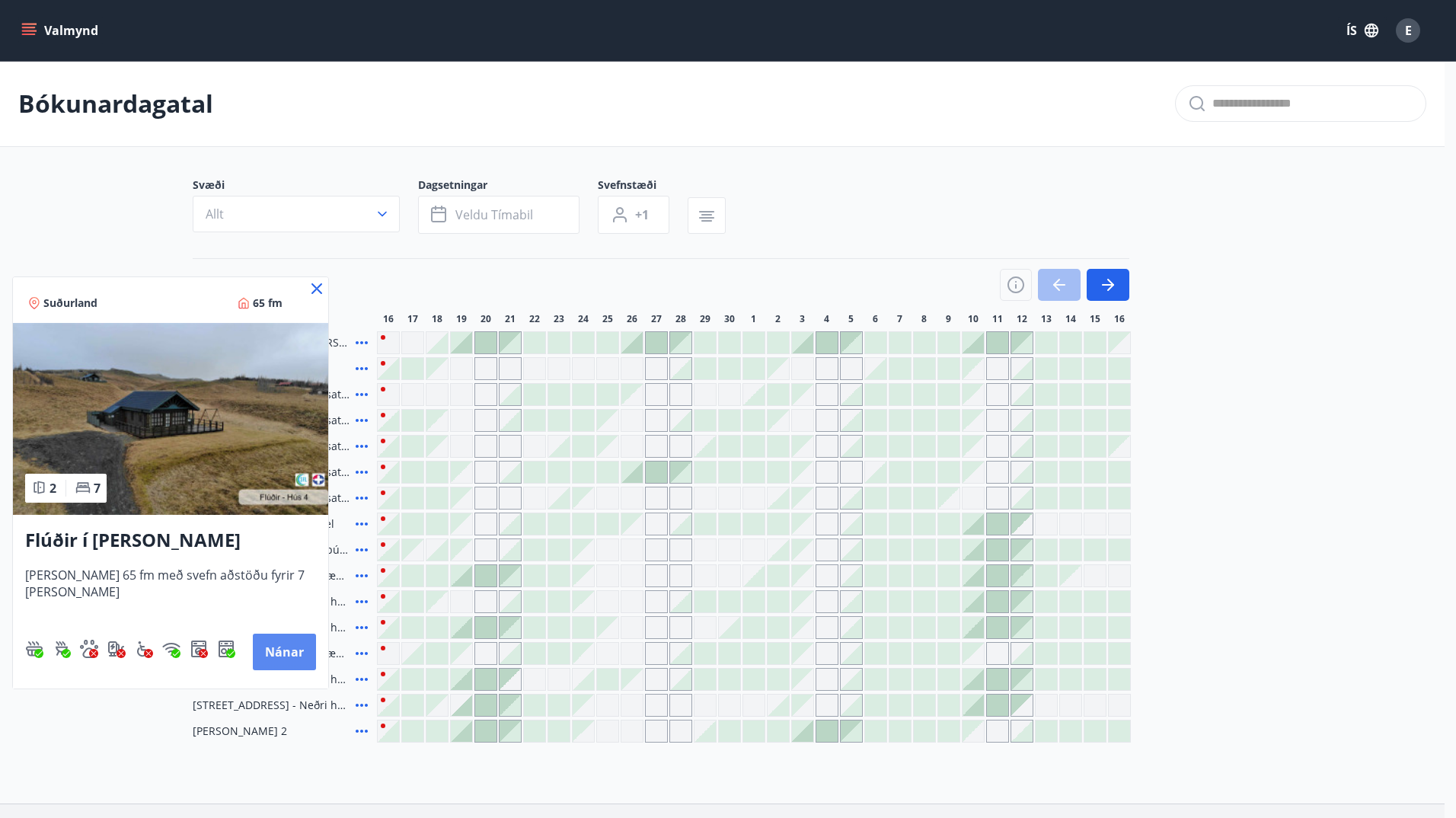
click at [288, 647] on button "Nánar" at bounding box center [284, 652] width 64 height 37
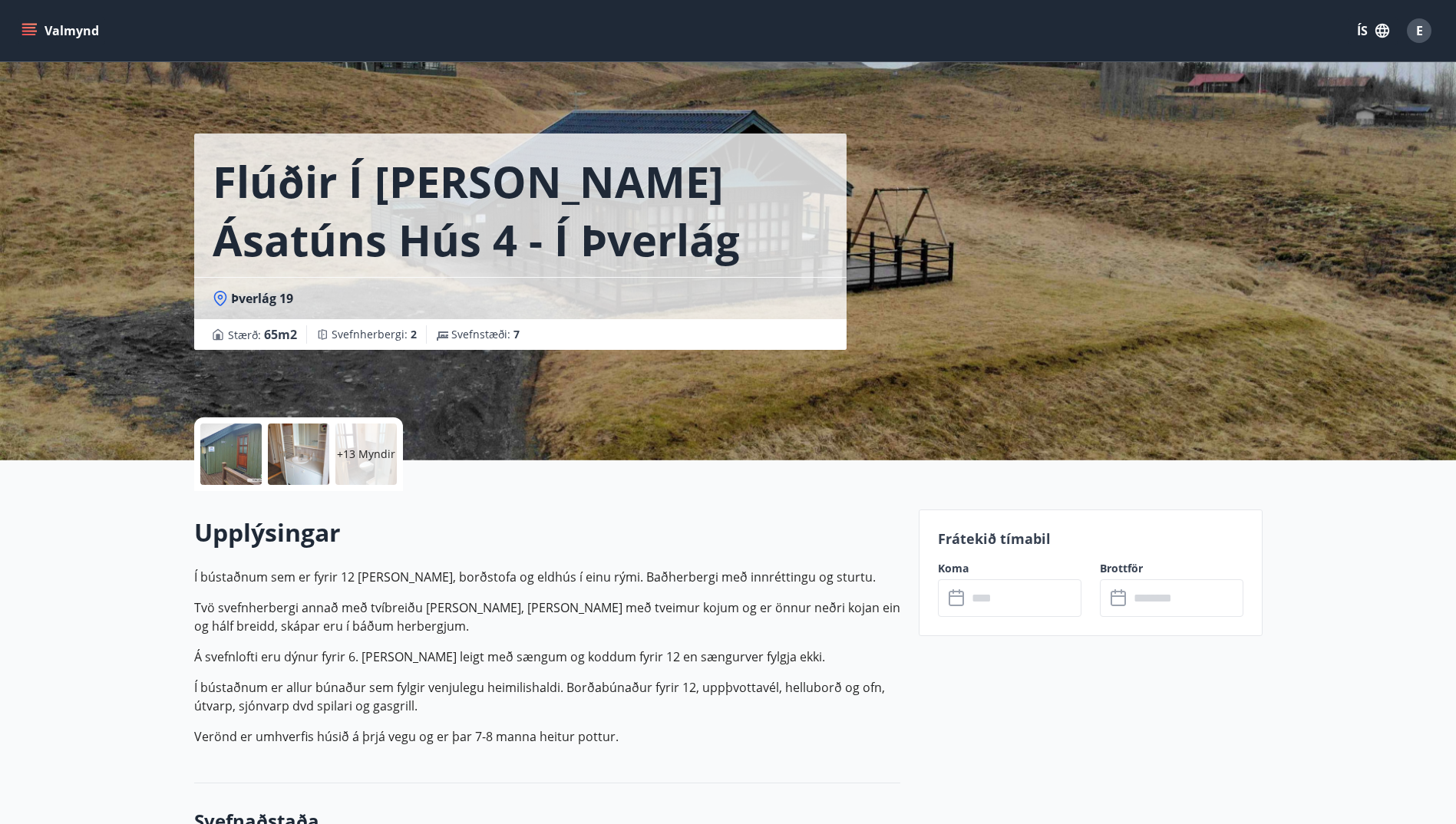
click at [356, 456] on p "+13 Myndir" at bounding box center [366, 454] width 59 height 15
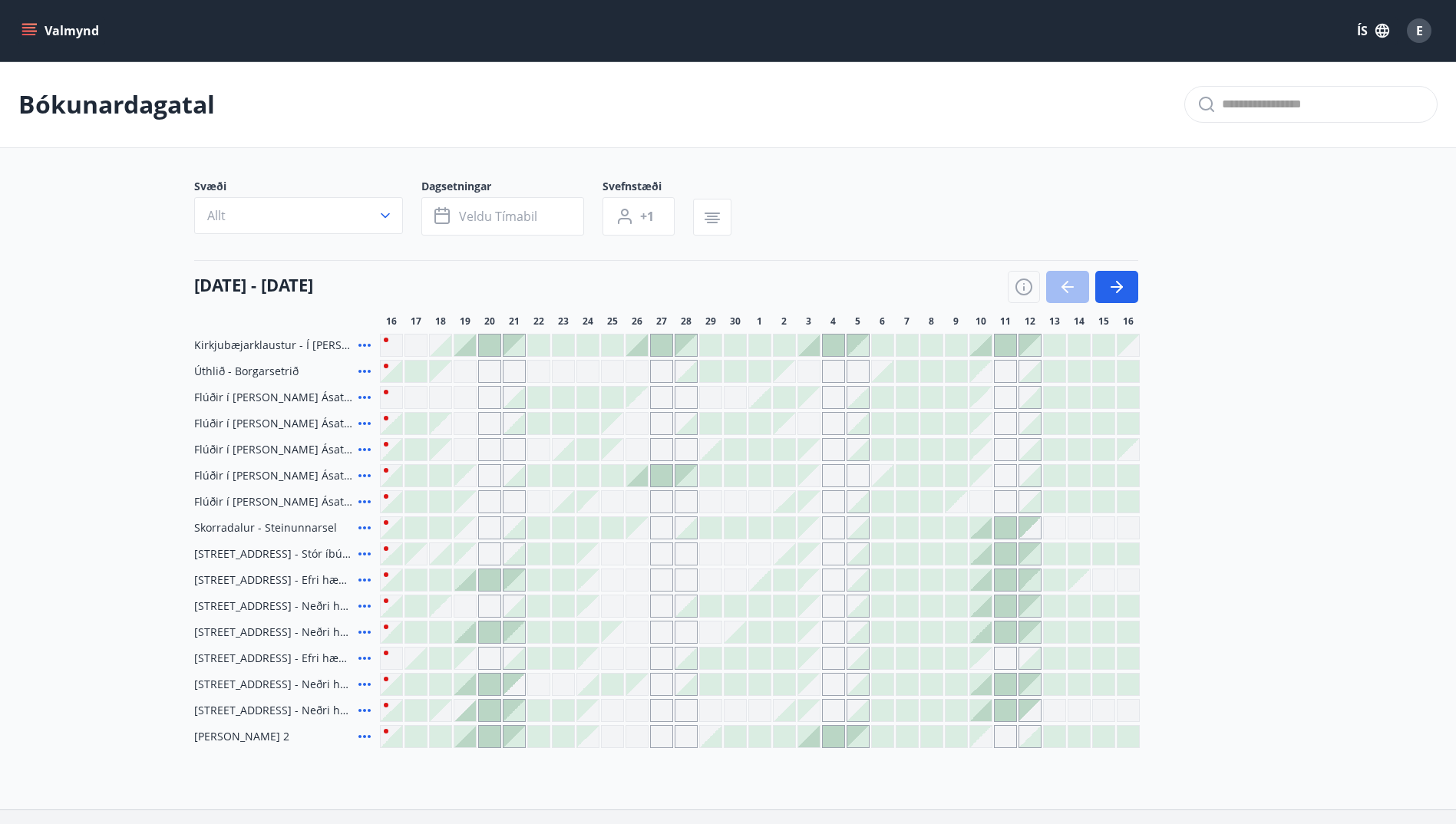
click at [365, 526] on icon at bounding box center [365, 528] width 19 height 18
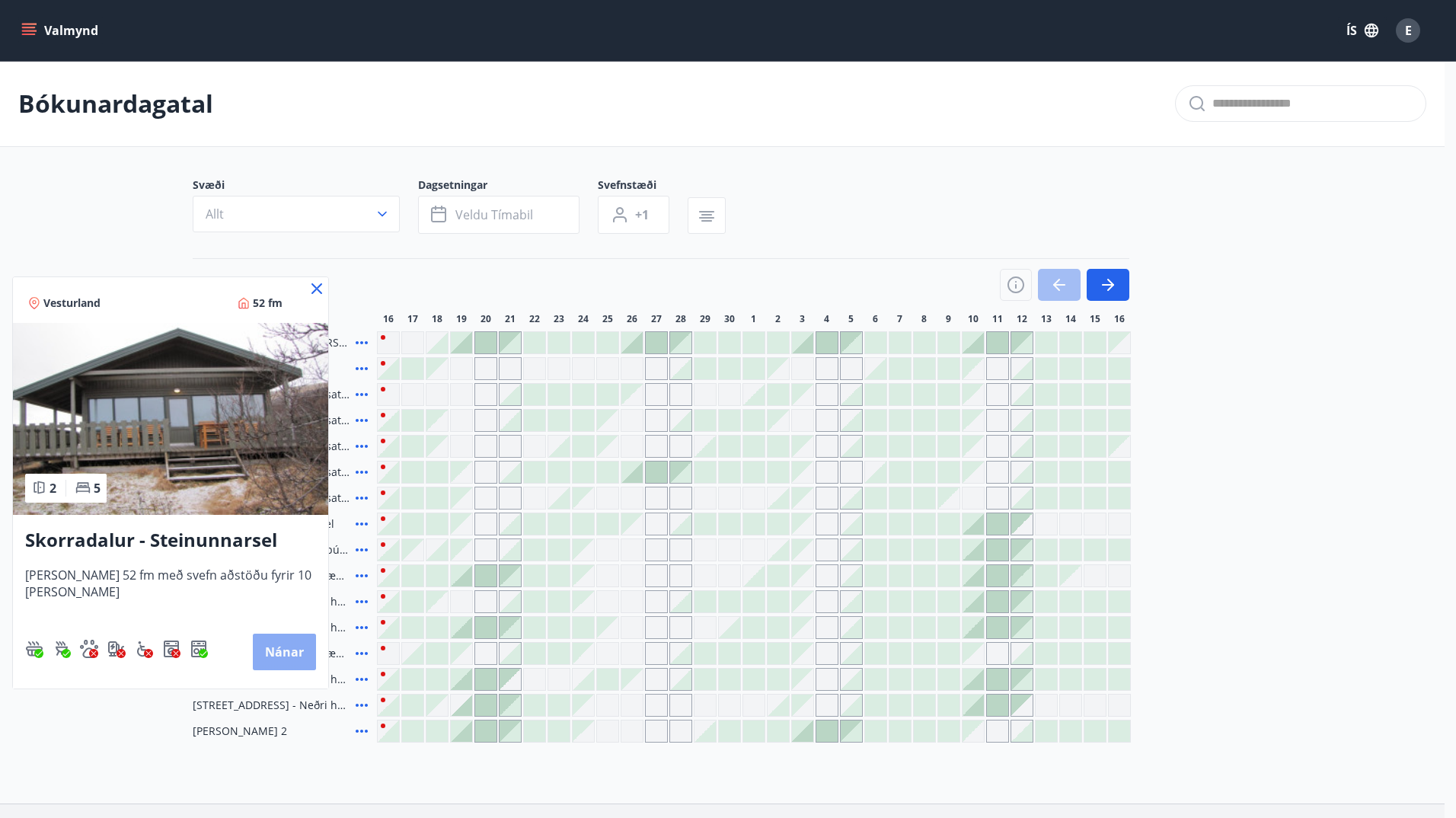
click at [297, 659] on button "Nánar" at bounding box center [284, 652] width 64 height 37
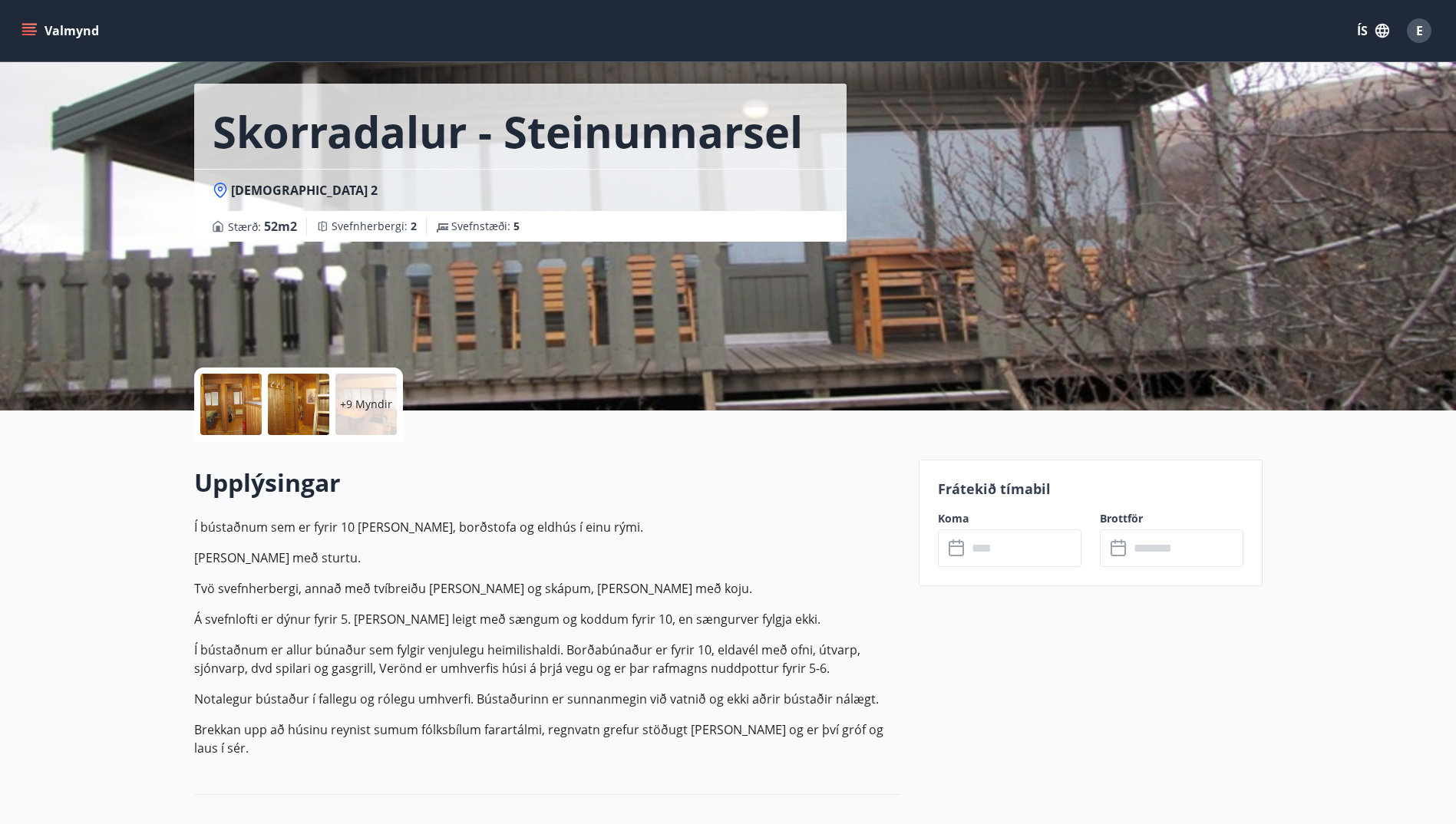
scroll to position [77, 0]
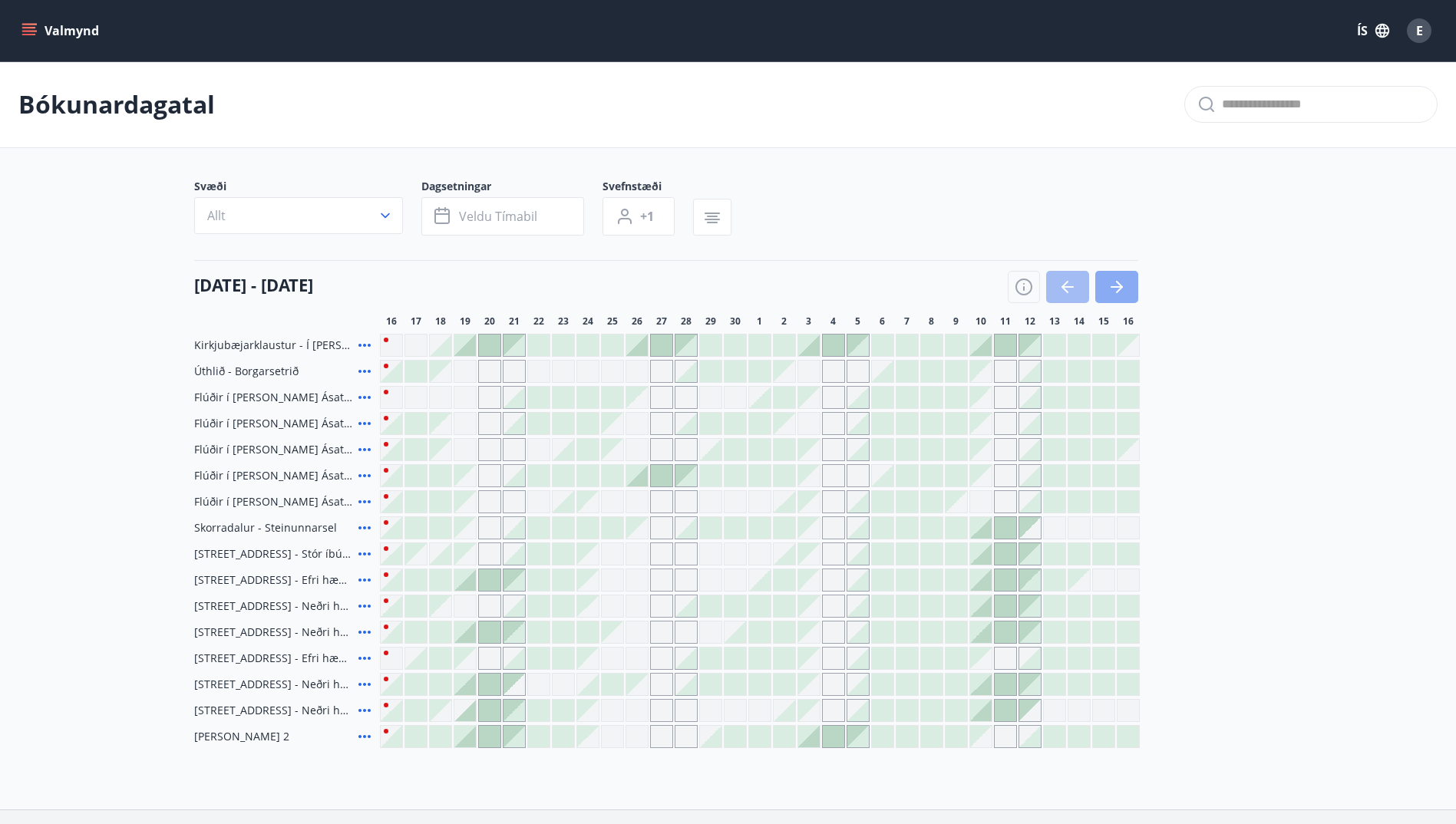
click at [1123, 290] on icon "button" at bounding box center [1117, 287] width 19 height 18
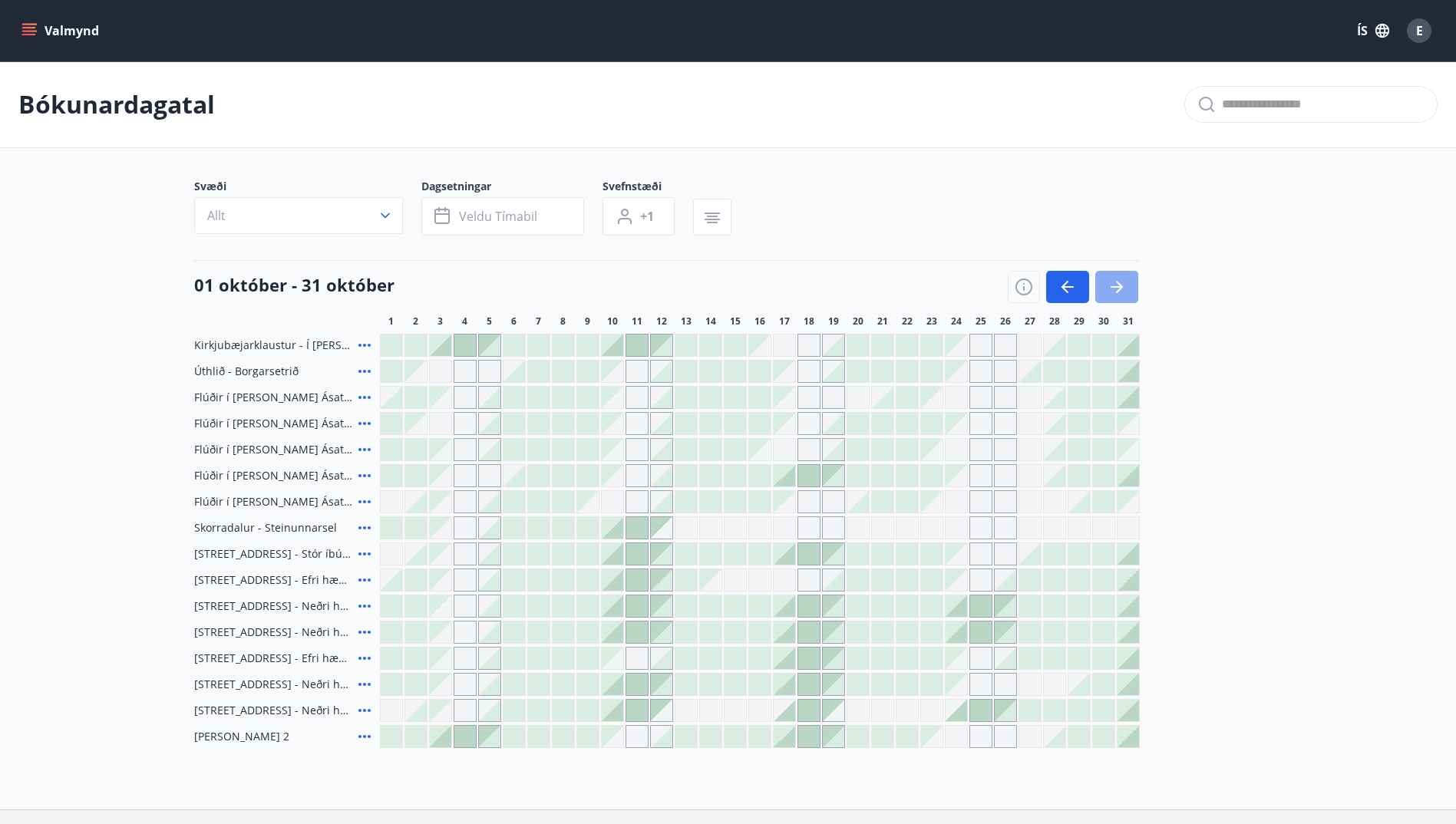
click at [1123, 290] on icon "button" at bounding box center [1117, 287] width 19 height 18
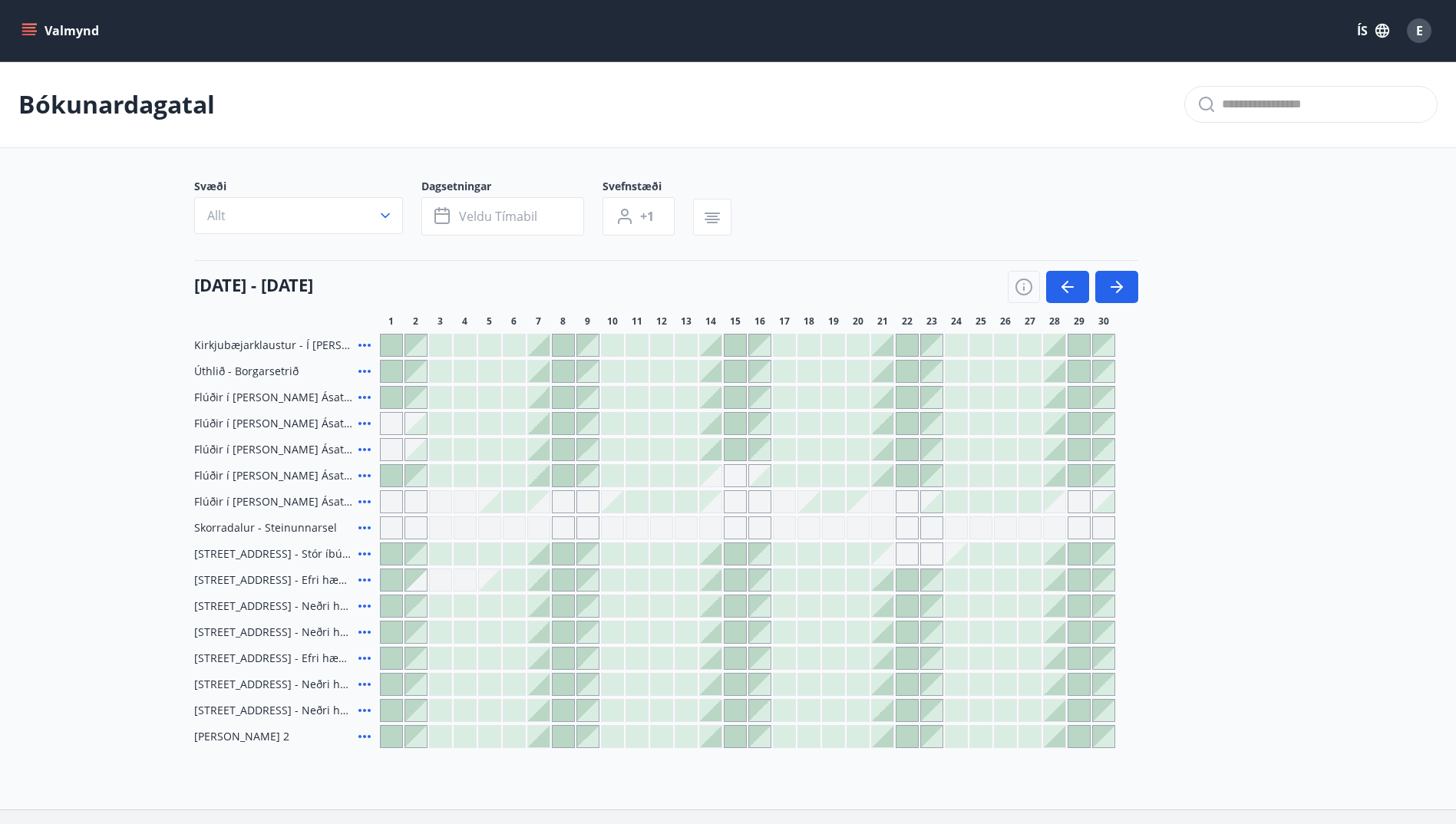
click at [369, 446] on icon at bounding box center [365, 449] width 19 height 18
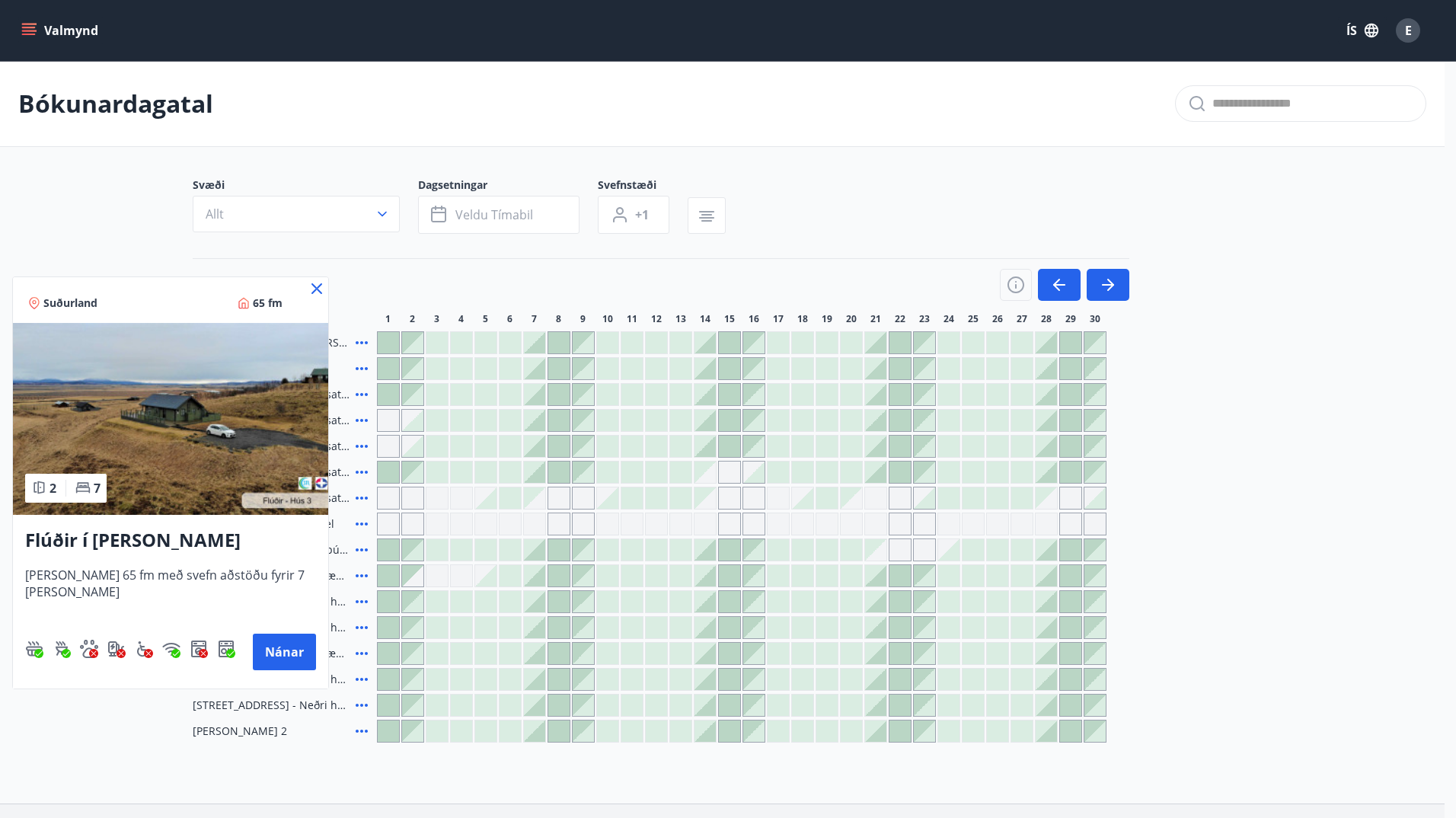
click at [113, 223] on div at bounding box center [728, 409] width 1456 height 818
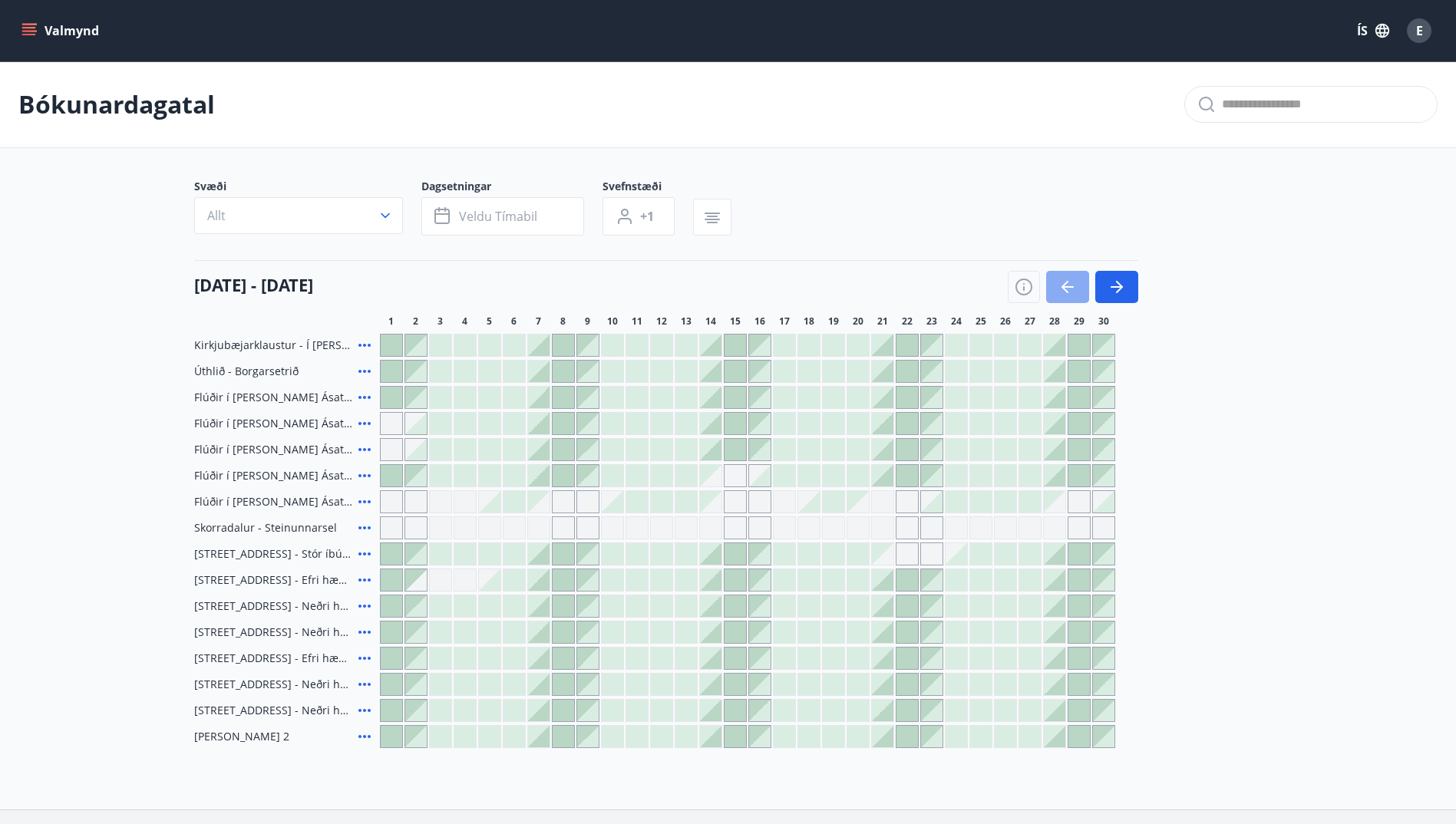
click at [1070, 288] on icon "button" at bounding box center [1067, 287] width 19 height 18
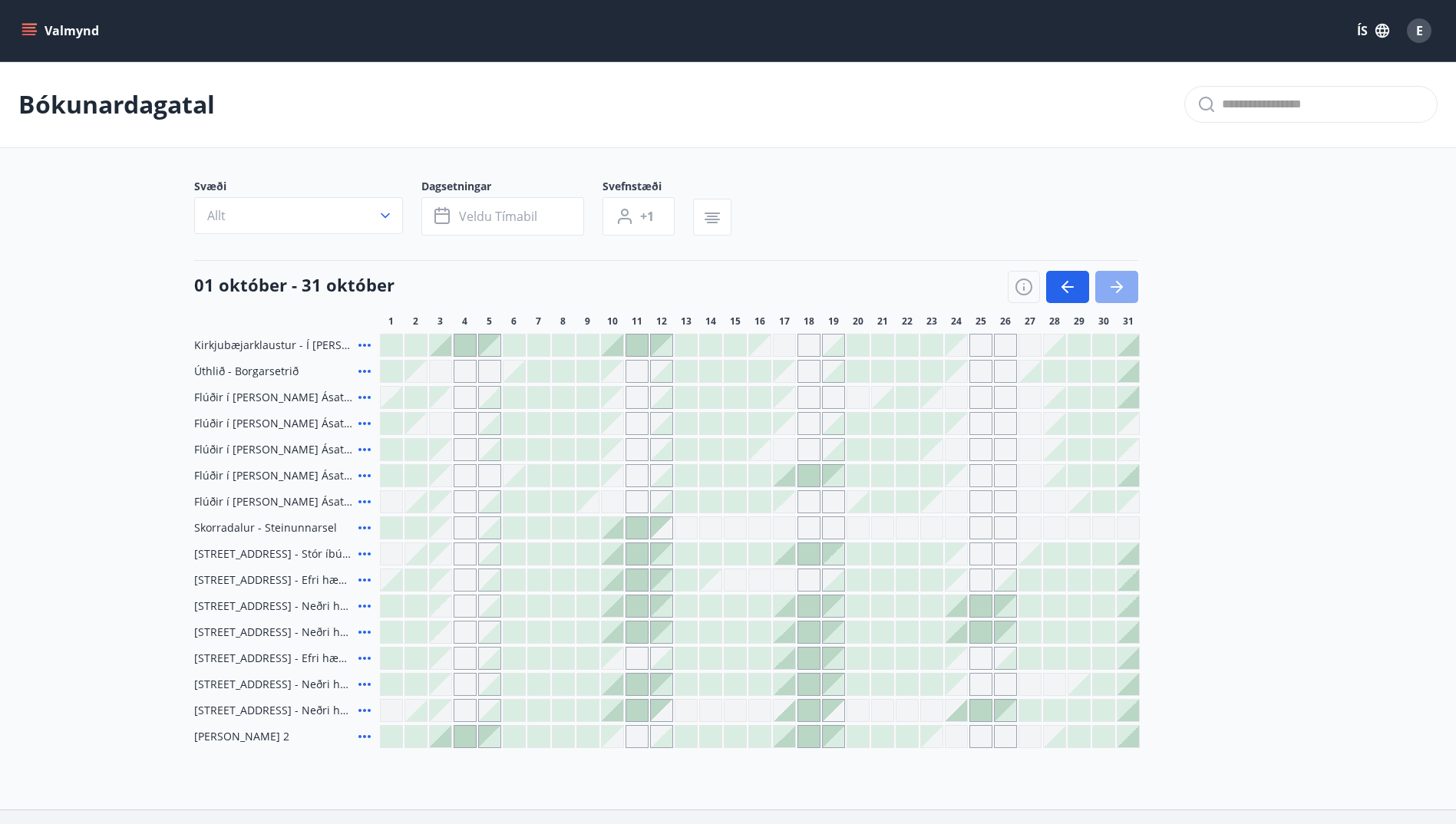
click at [1126, 288] on button "button" at bounding box center [1117, 287] width 43 height 32
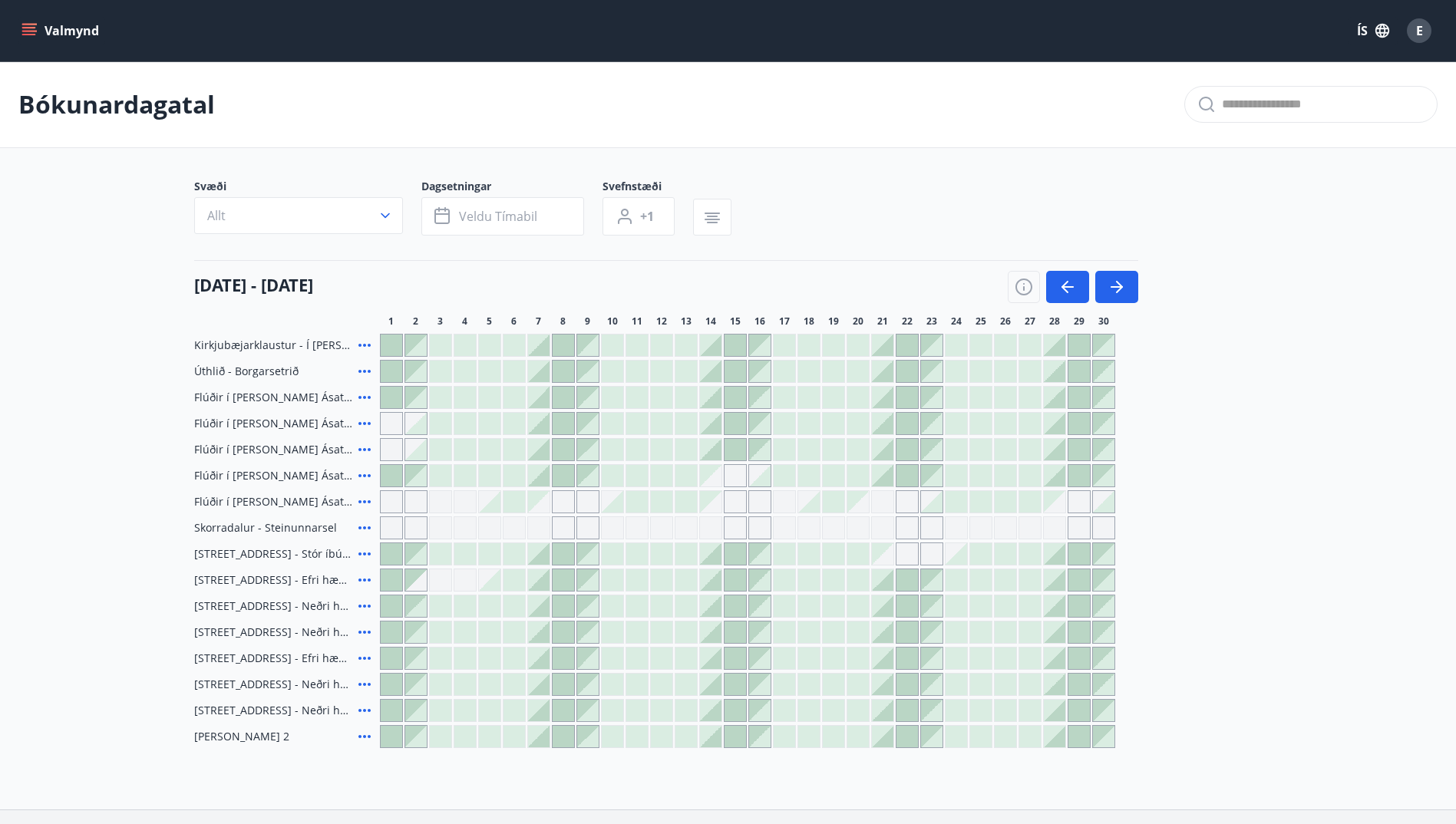
click at [370, 392] on icon at bounding box center [365, 398] width 19 height 18
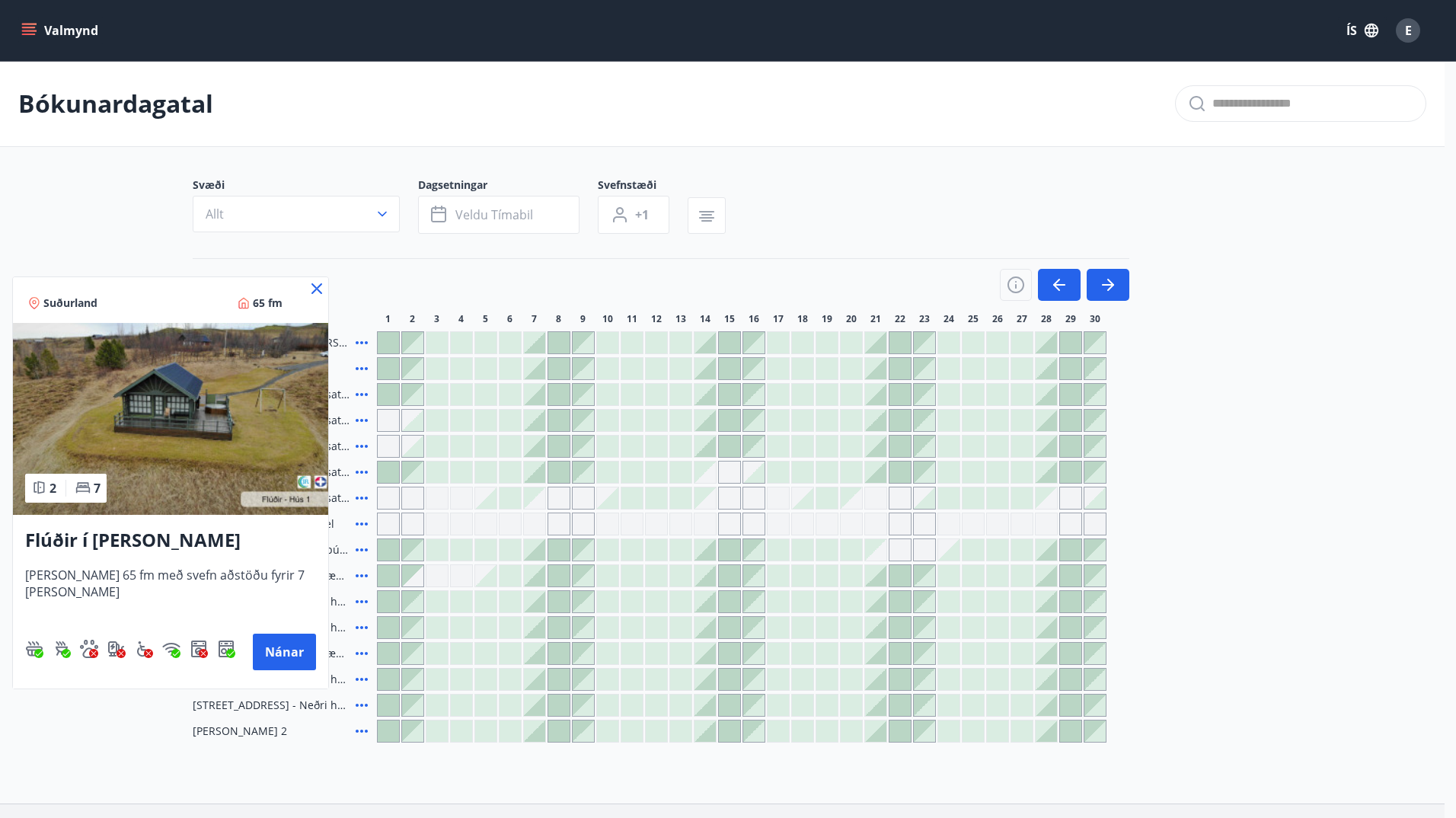
click at [101, 210] on div at bounding box center [728, 409] width 1456 height 818
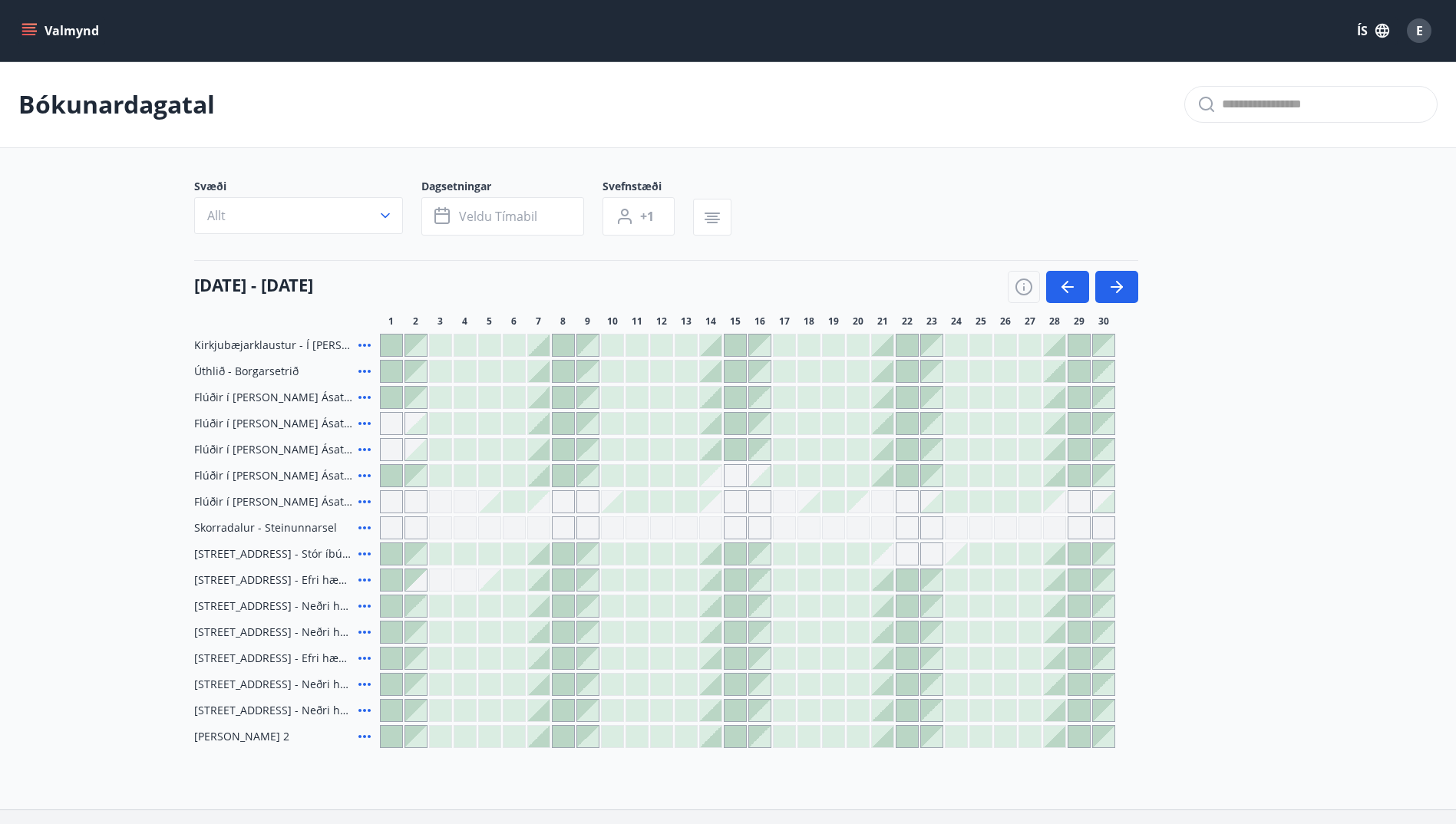
click at [367, 504] on icon at bounding box center [365, 502] width 19 height 18
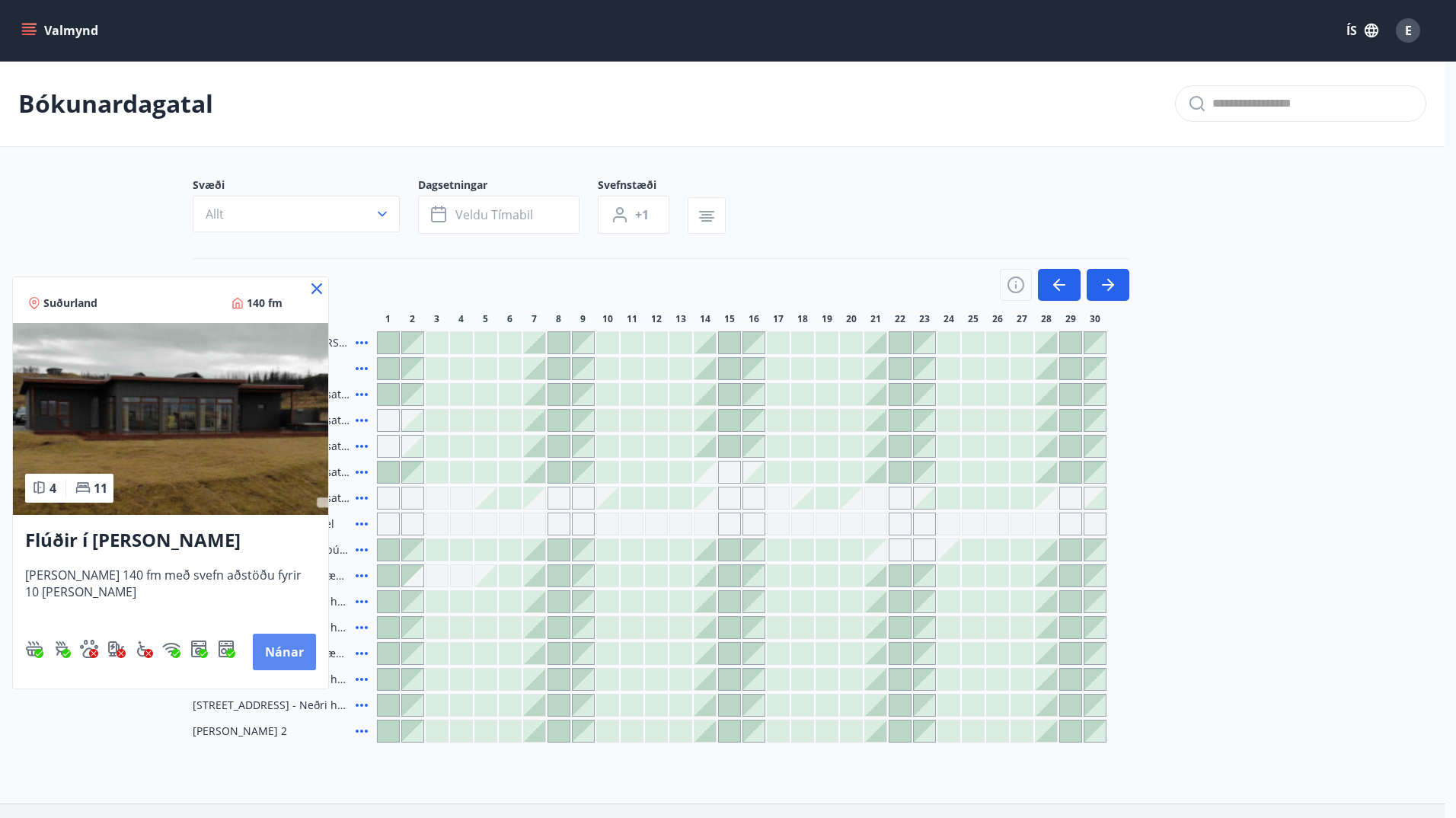
click at [295, 647] on button "Nánar" at bounding box center [284, 652] width 64 height 37
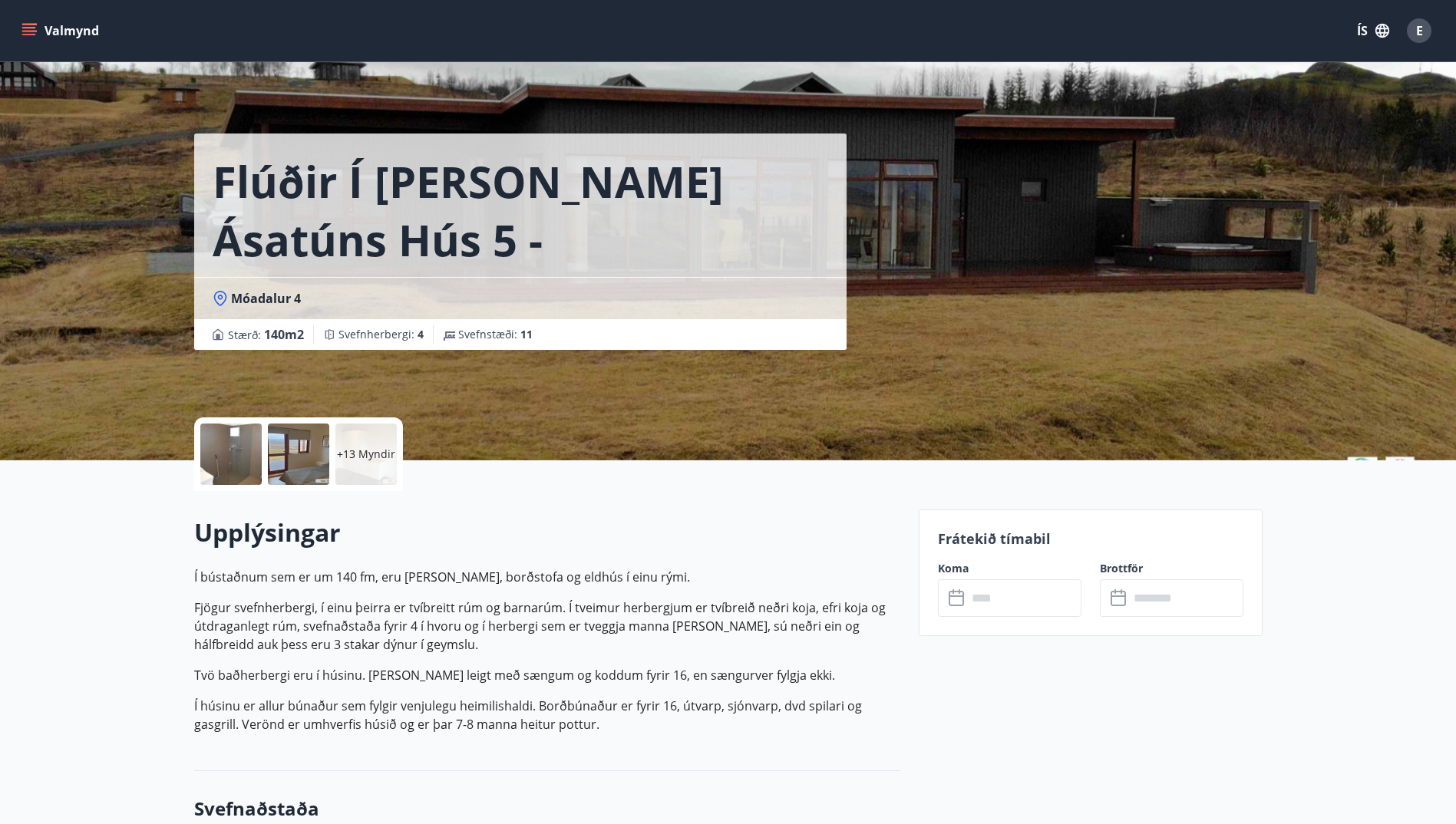
click at [988, 602] on input "text" at bounding box center [1024, 597] width 114 height 38
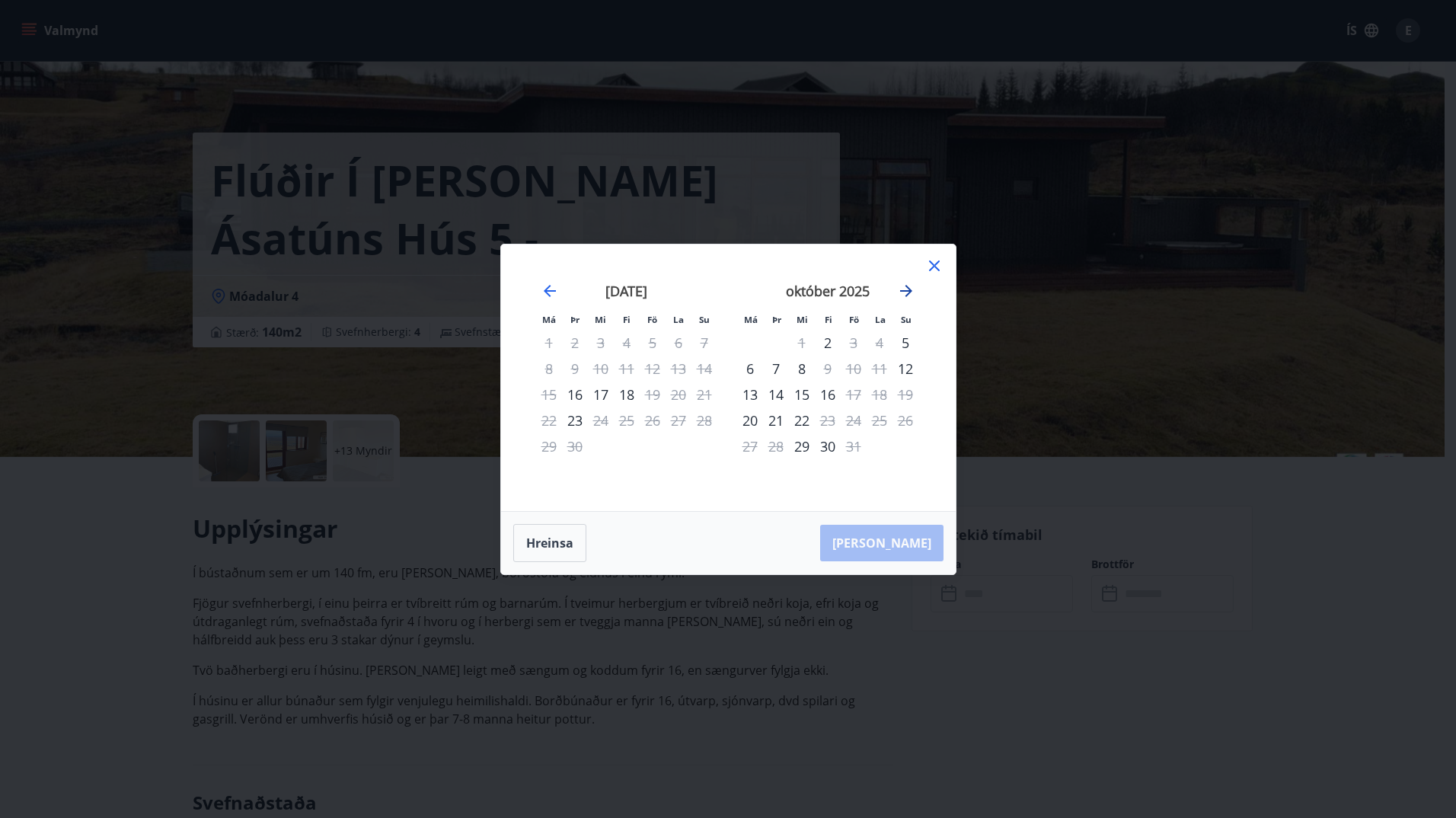
click at [910, 289] on icon "Move forward to switch to the next month." at bounding box center [906, 291] width 12 height 12
click at [933, 266] on icon at bounding box center [933, 265] width 2 height 2
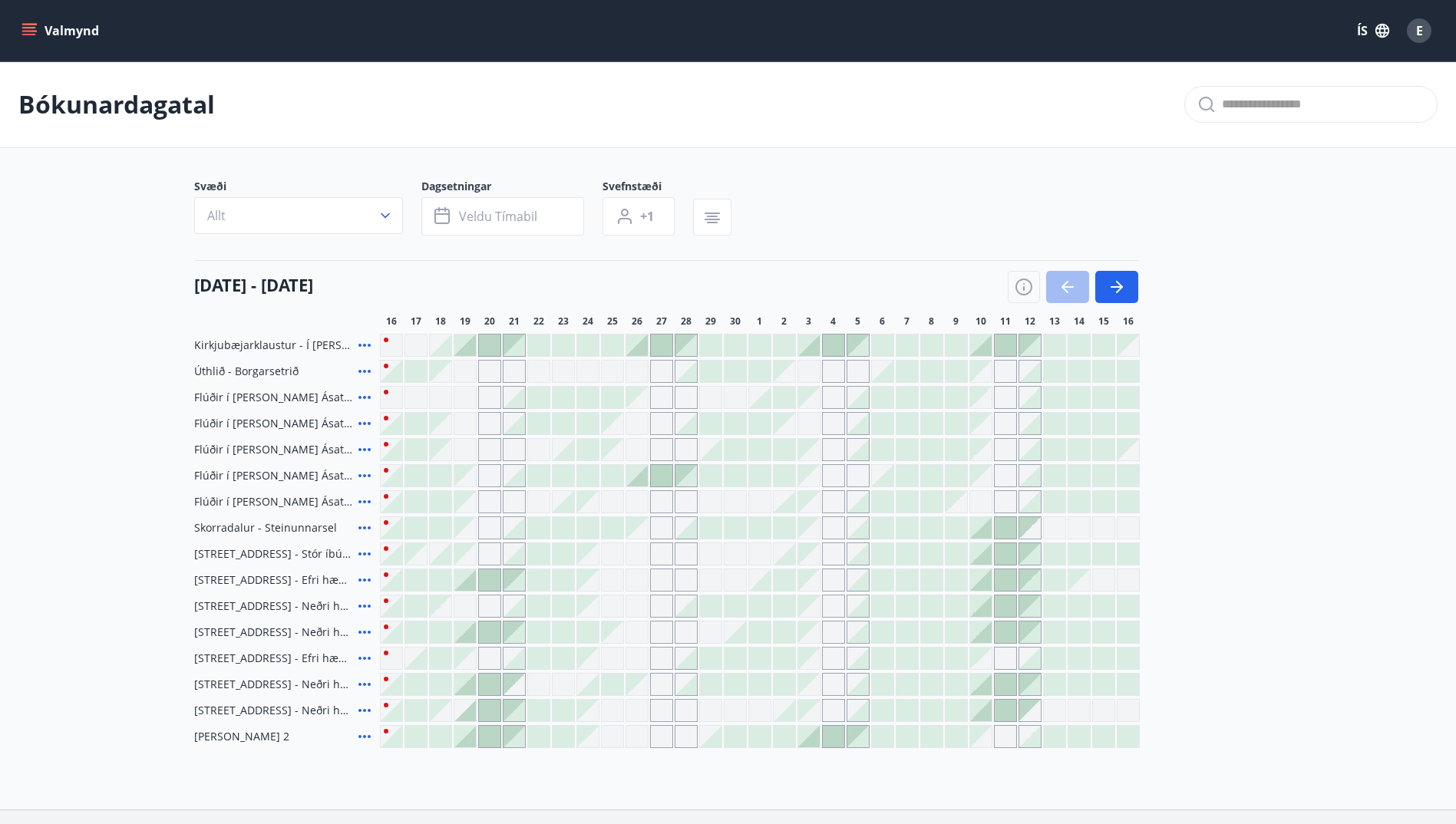
click at [365, 474] on icon at bounding box center [365, 476] width 19 height 18
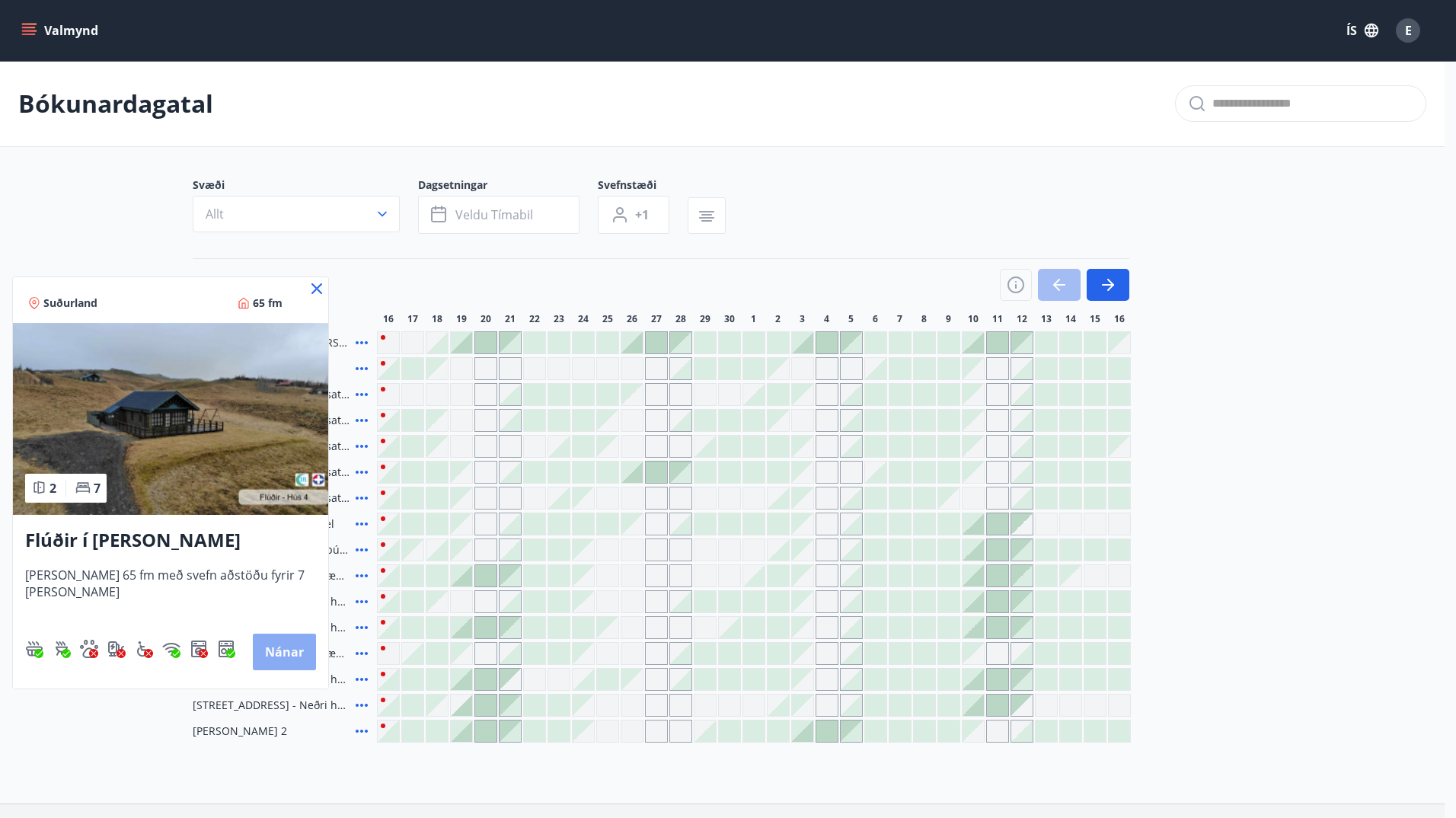
click at [274, 650] on button "Nánar" at bounding box center [284, 652] width 64 height 37
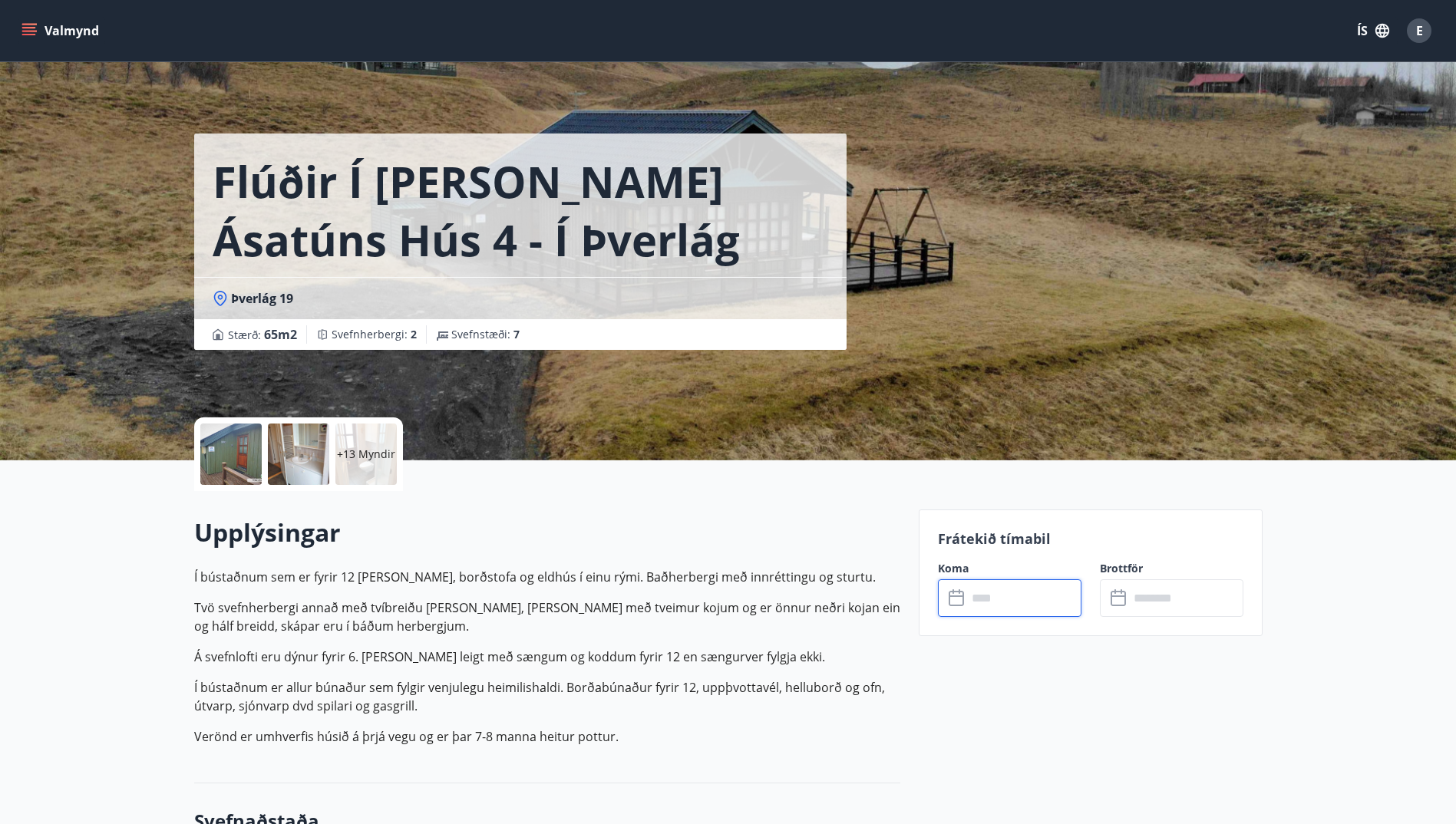
click at [1033, 593] on input "text" at bounding box center [1024, 597] width 114 height 38
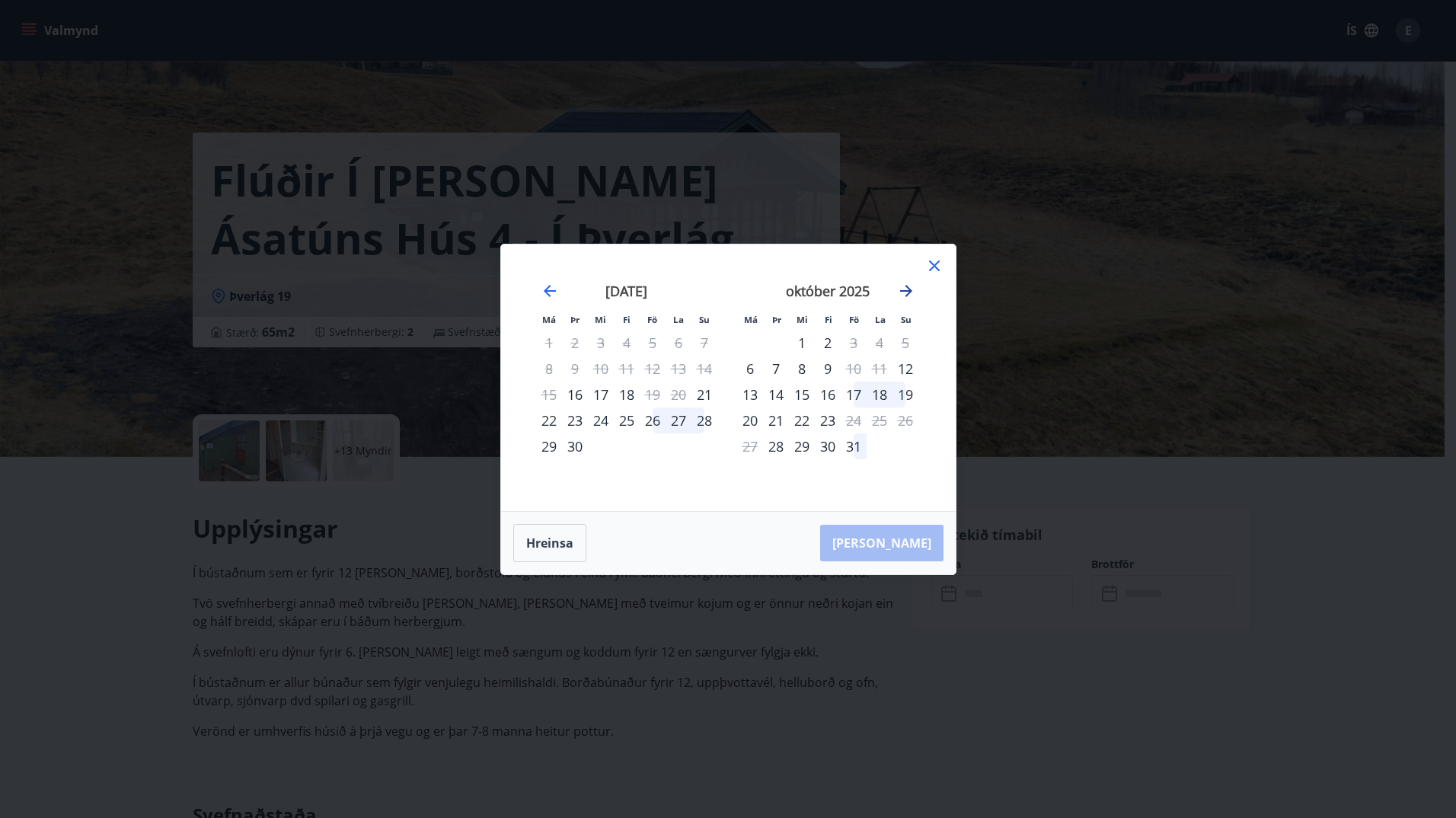
click at [910, 288] on icon "Move forward to switch to the next month." at bounding box center [906, 291] width 18 height 18
click at [855, 424] on div "21" at bounding box center [854, 420] width 26 height 26
click at [907, 421] on div "23" at bounding box center [905, 420] width 26 height 26
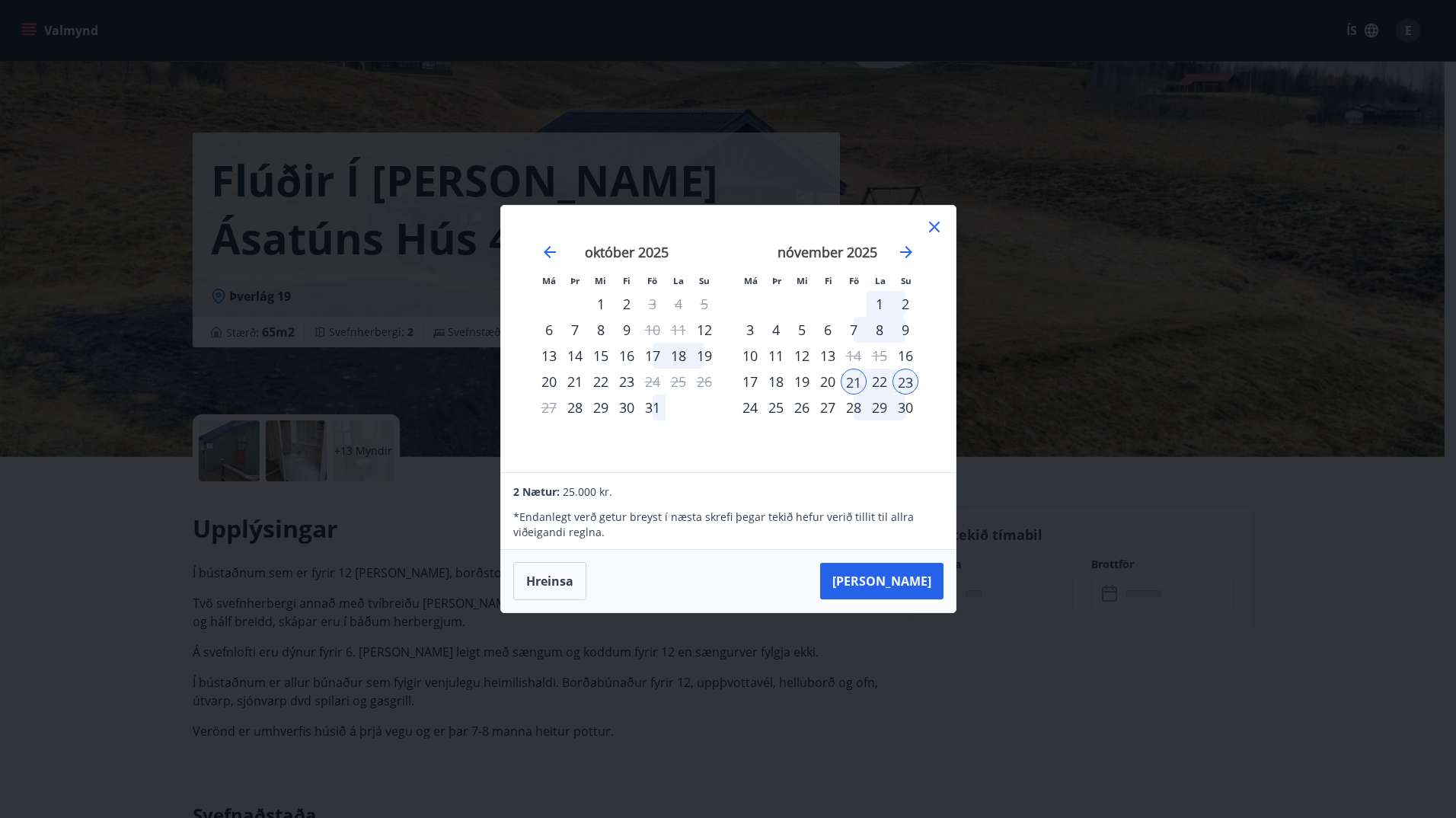
click at [933, 231] on icon at bounding box center [934, 227] width 18 height 18
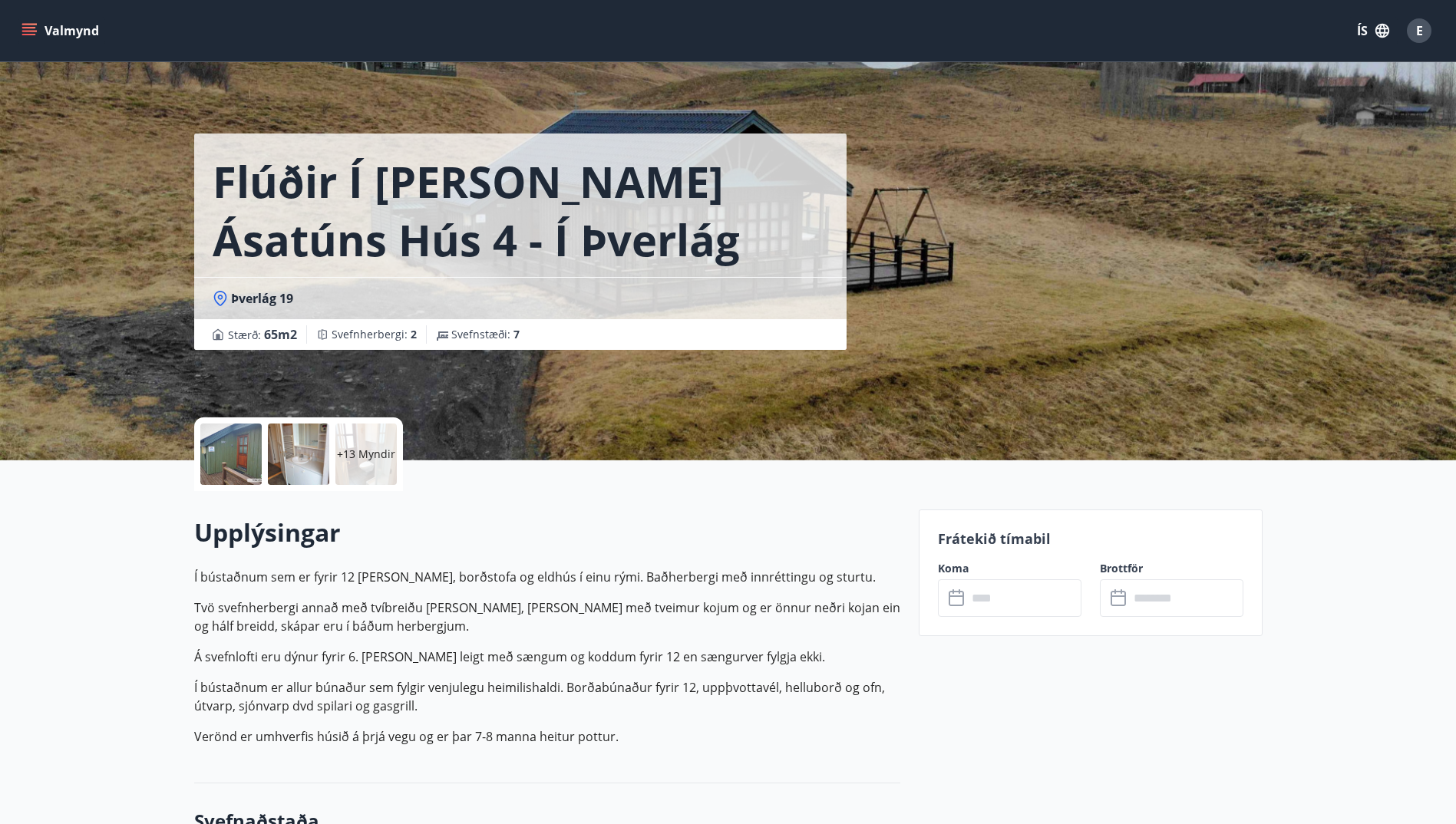
click at [377, 445] on div "+13 Myndir" at bounding box center [366, 454] width 62 height 62
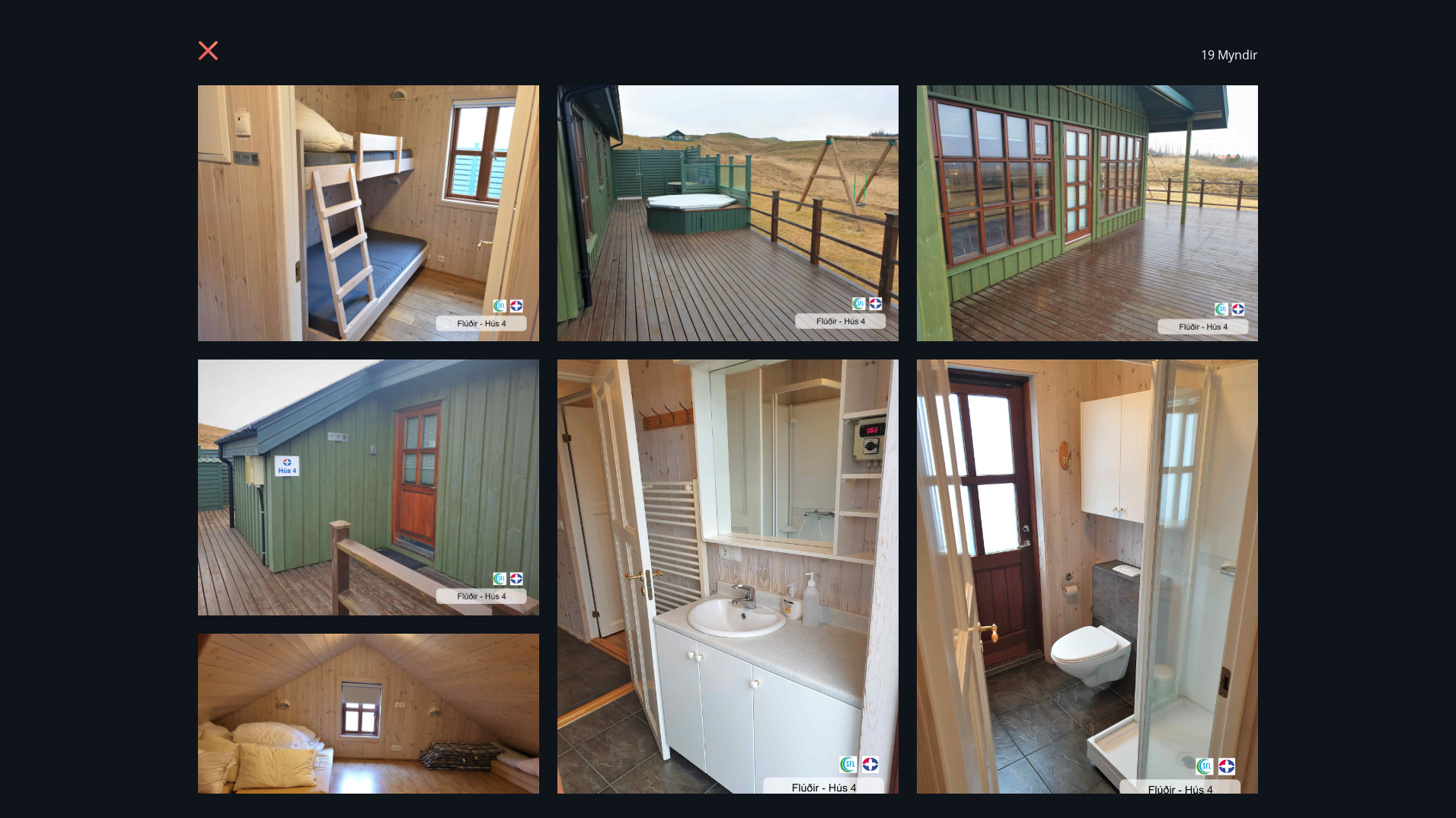
click at [205, 53] on icon at bounding box center [210, 53] width 24 height 24
